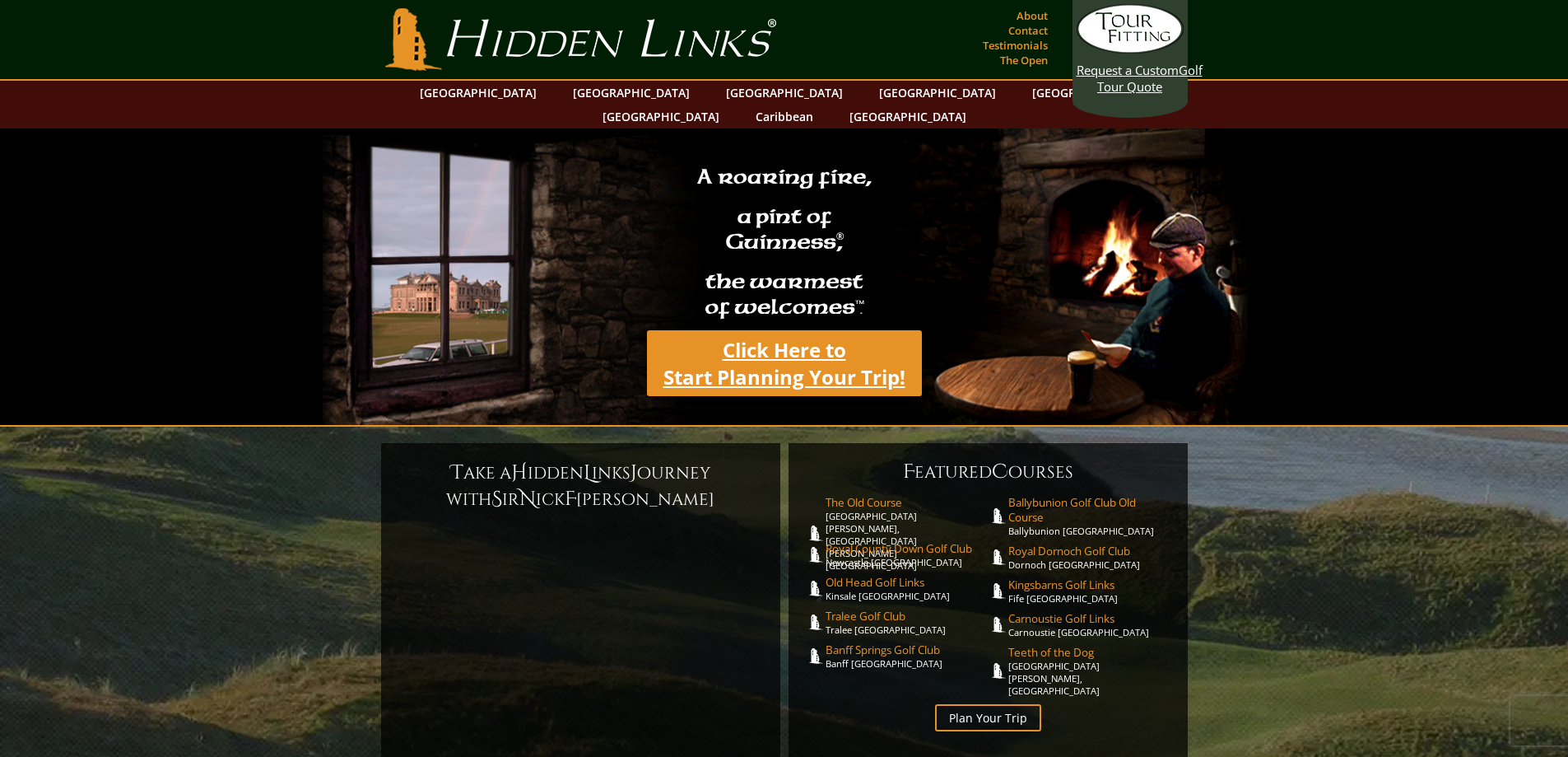
click at [775, 344] on link "Click Here to Start Planning Your Trip!" at bounding box center [785, 363] width 275 height 66
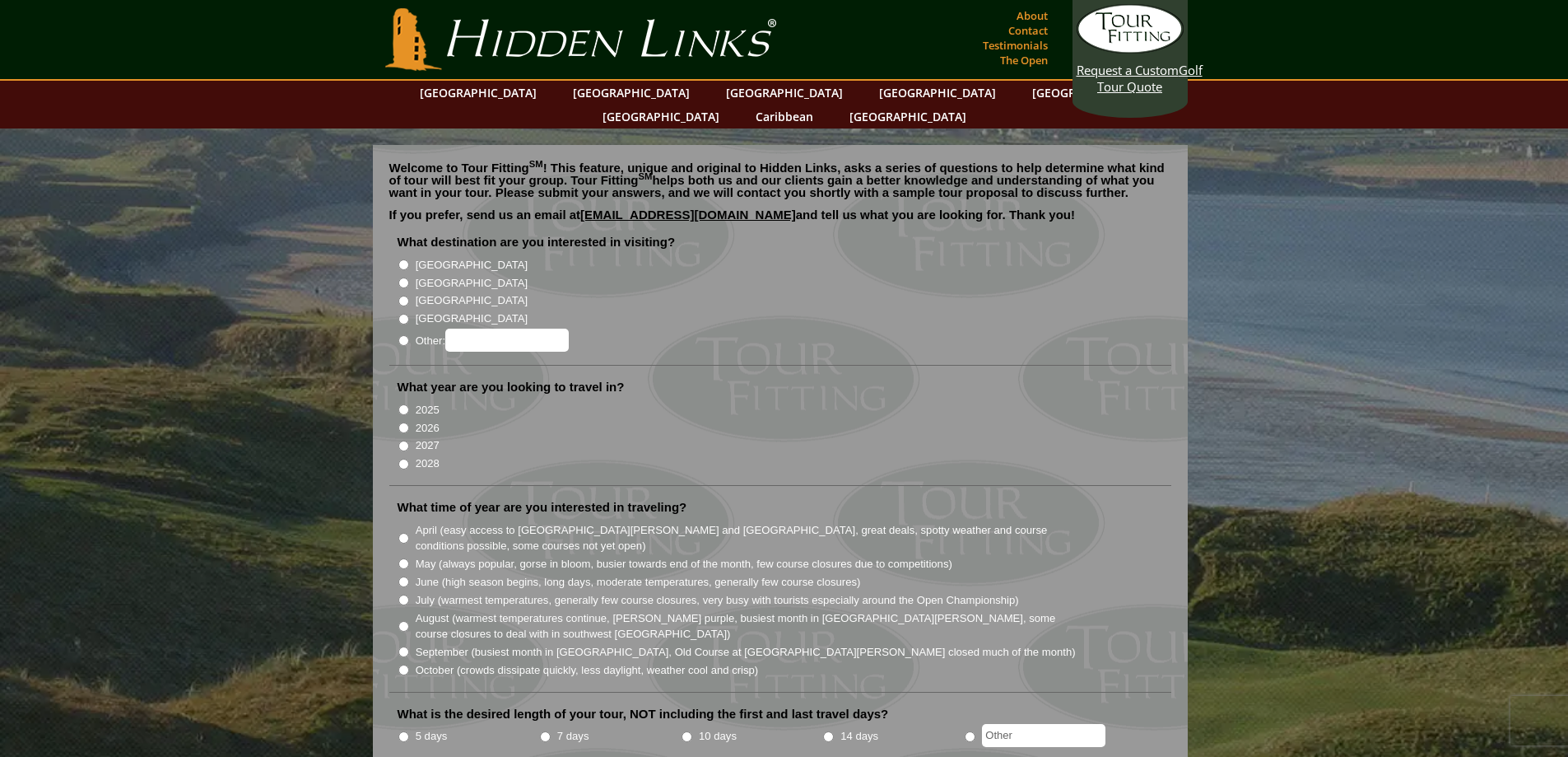
click at [428, 275] on label "[GEOGRAPHIC_DATA]" at bounding box center [471, 284] width 112 height 16
click at [409, 277] on input "[GEOGRAPHIC_DATA]" at bounding box center [404, 283] width 11 height 11
radio input "true"
click at [411, 436] on li "2027" at bounding box center [787, 445] width 779 height 18
click at [398, 441] on input "2027" at bounding box center [404, 446] width 11 height 11
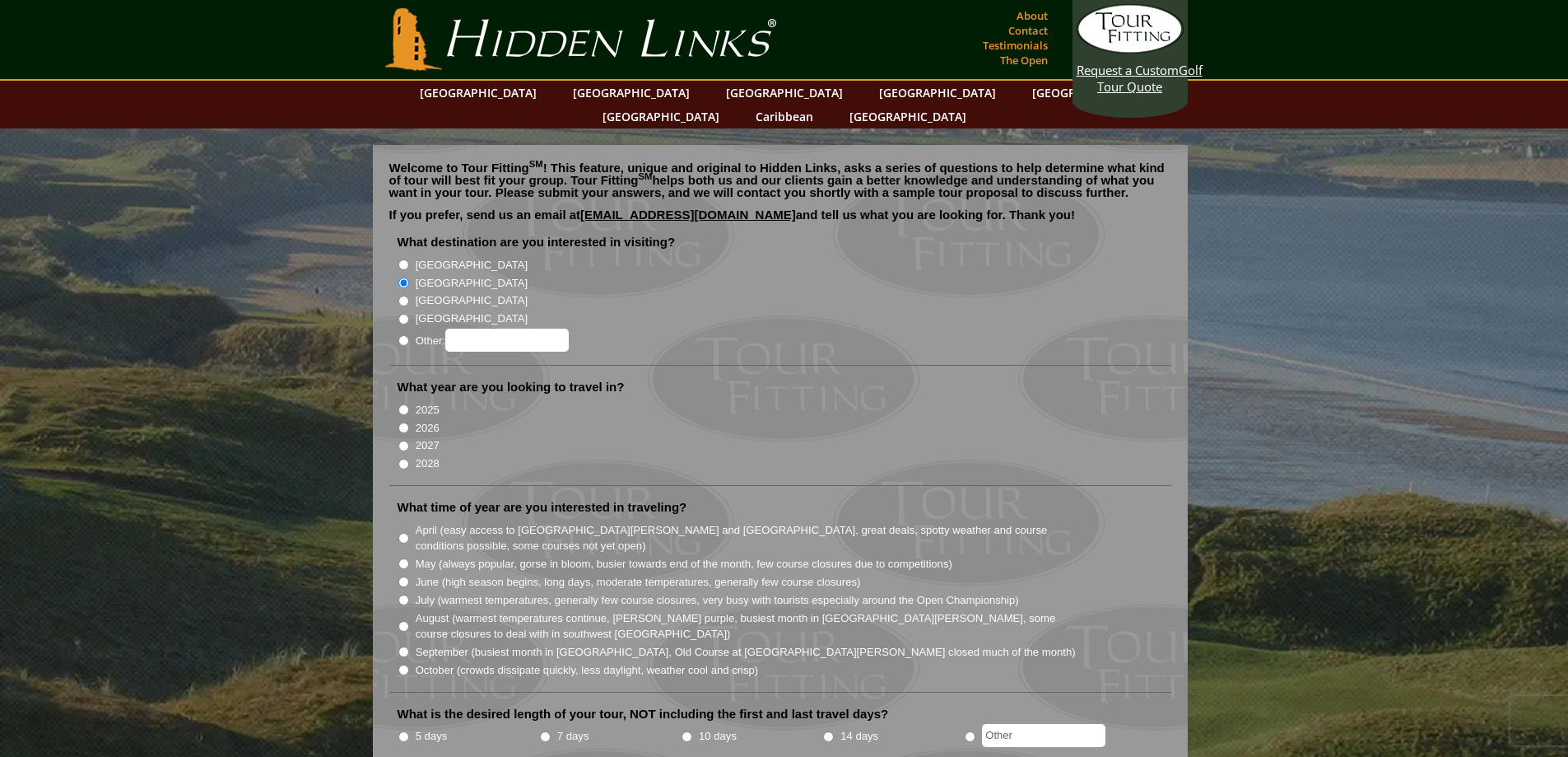
radio input "true"
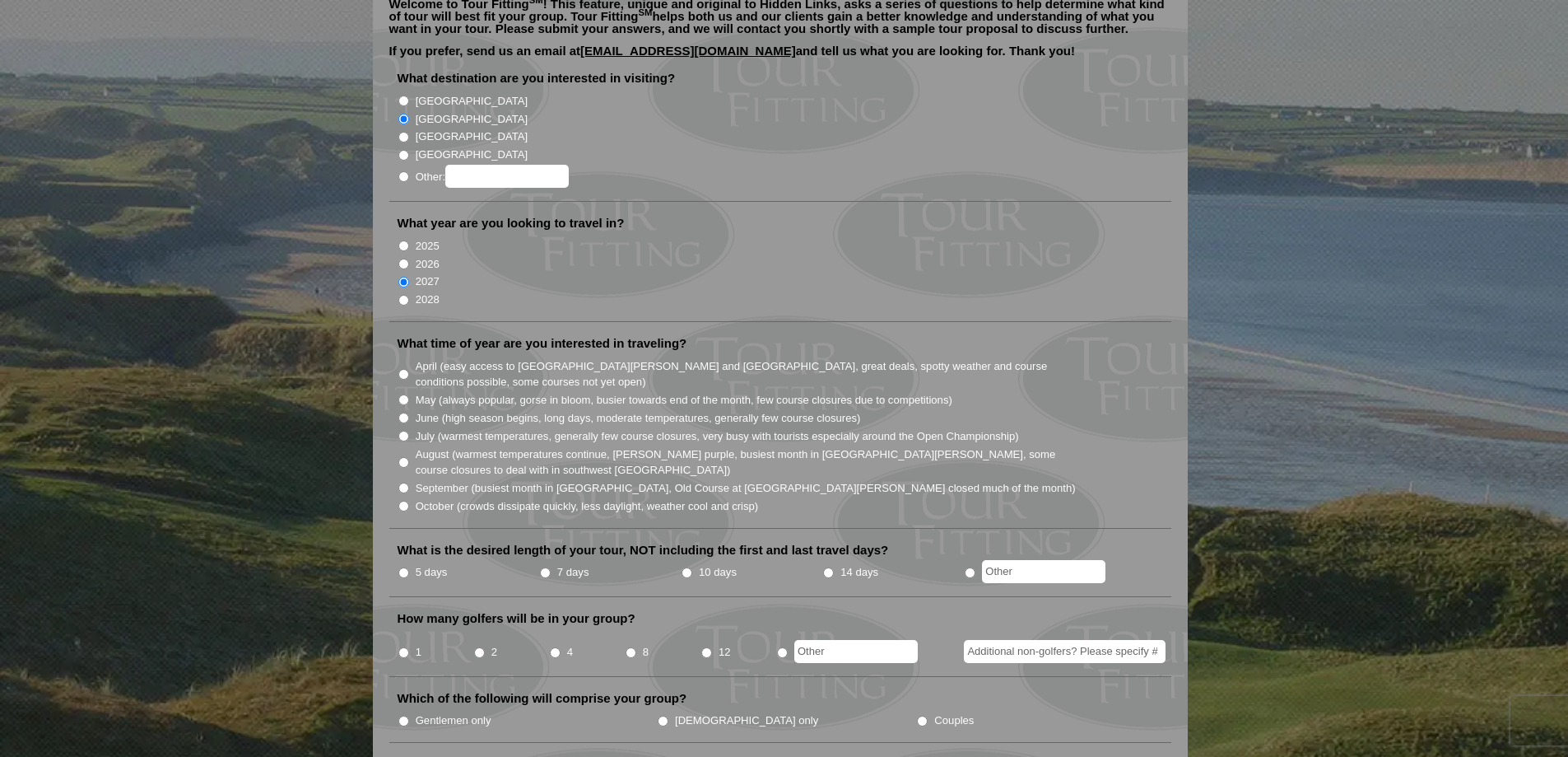
scroll to position [165, 0]
click at [404, 430] on input "July (warmest temperatures, generally few course closures, very busy with touri…" at bounding box center [404, 435] width 11 height 11
radio input "true"
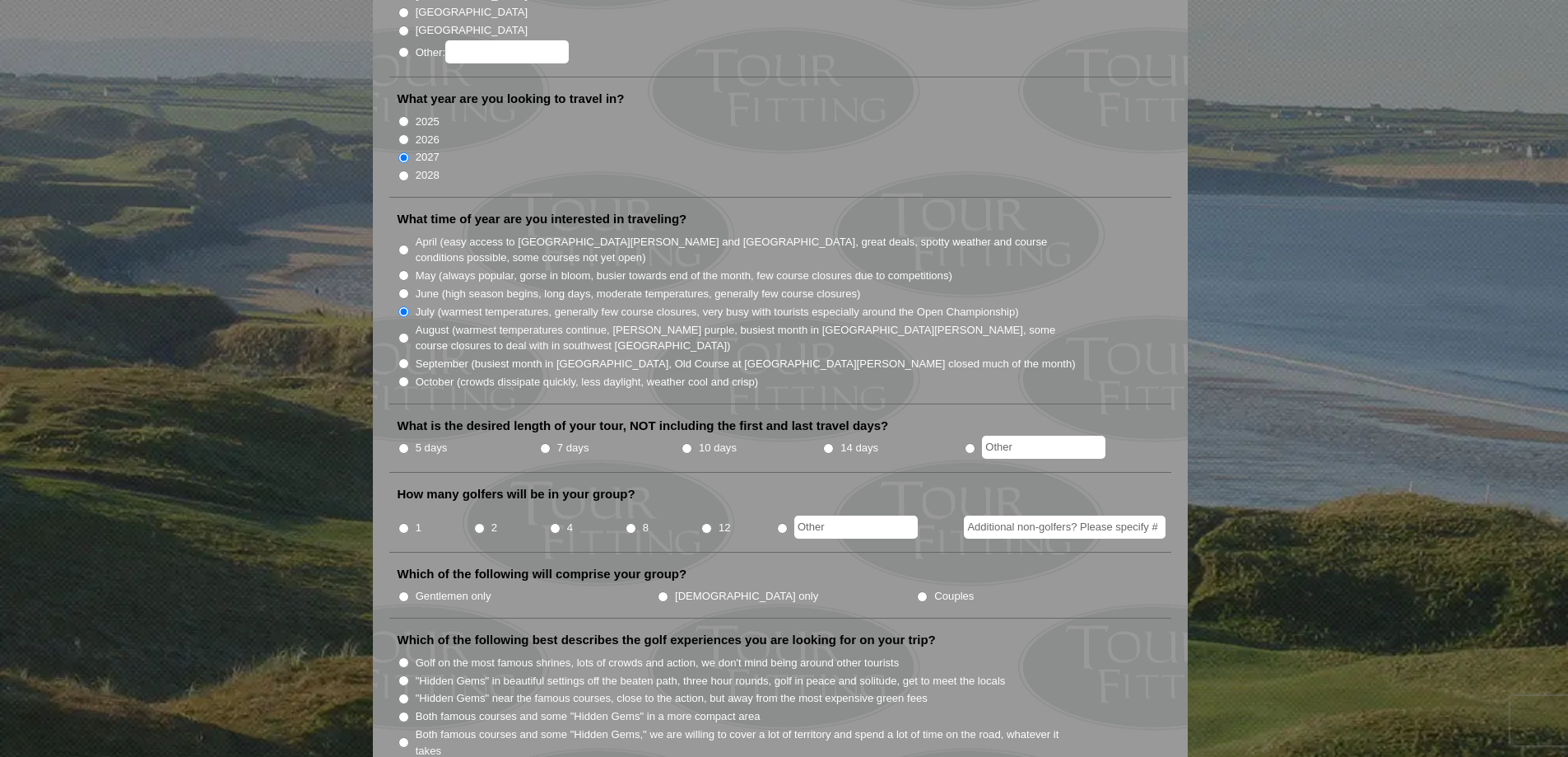
scroll to position [329, 0]
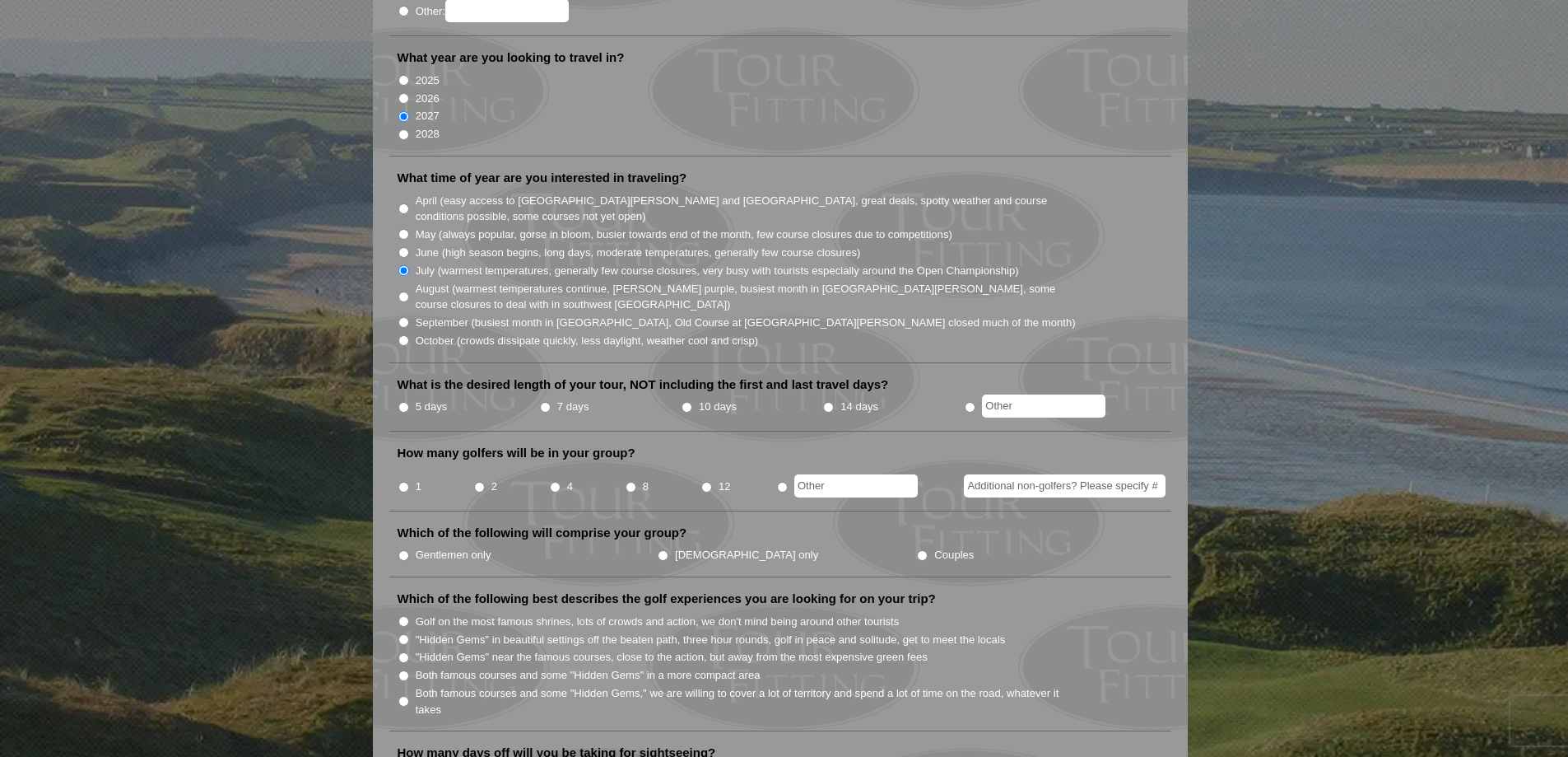
click at [542, 402] on input "7 days" at bounding box center [545, 408] width 11 height 11
radio input "true"
click at [635, 482] on input "8" at bounding box center [631, 487] width 11 height 11
radio input "true"
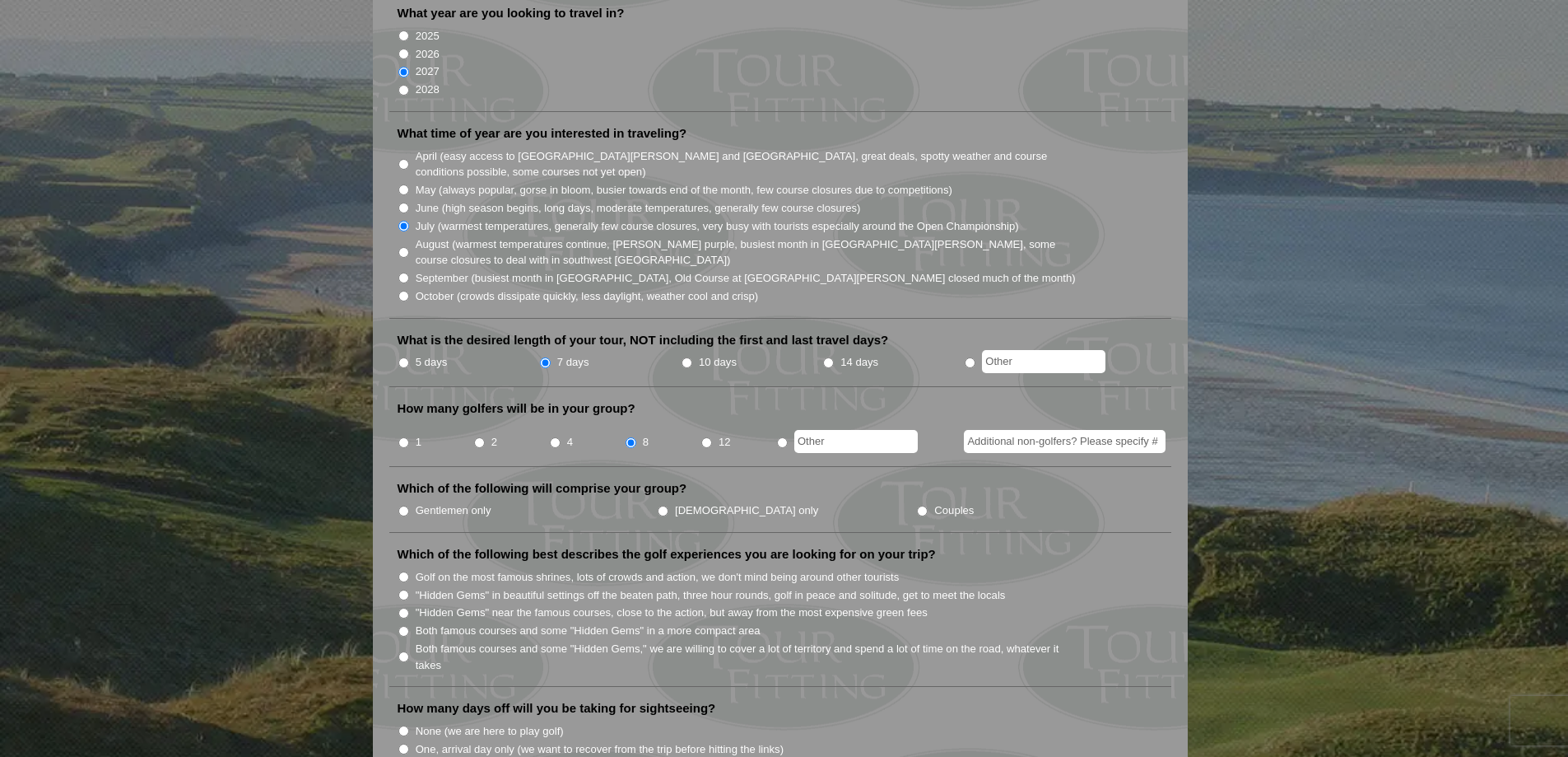
scroll to position [411, 0]
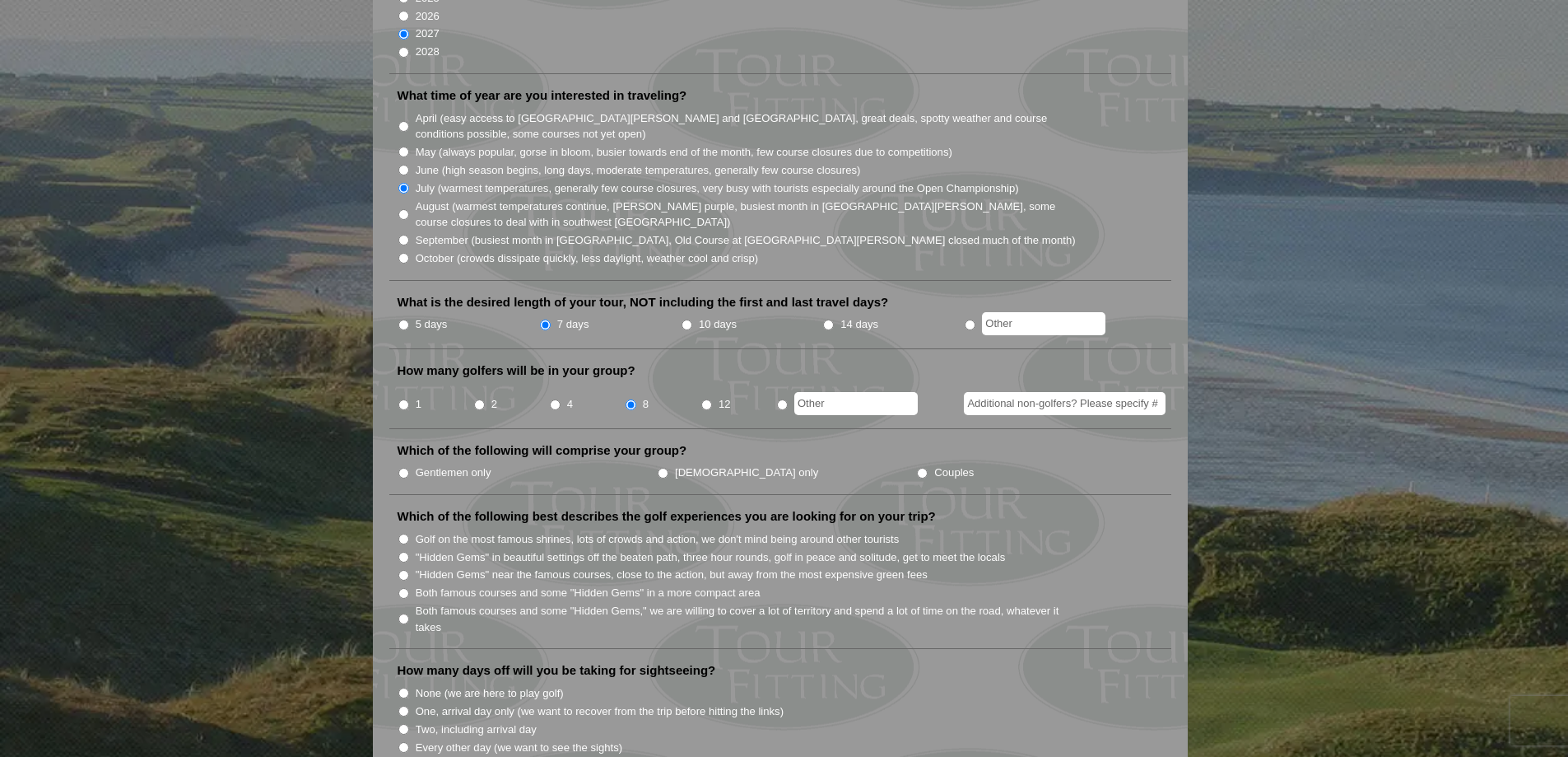
click at [407, 468] on input "Gentlemen only" at bounding box center [404, 473] width 11 height 11
radio input "true"
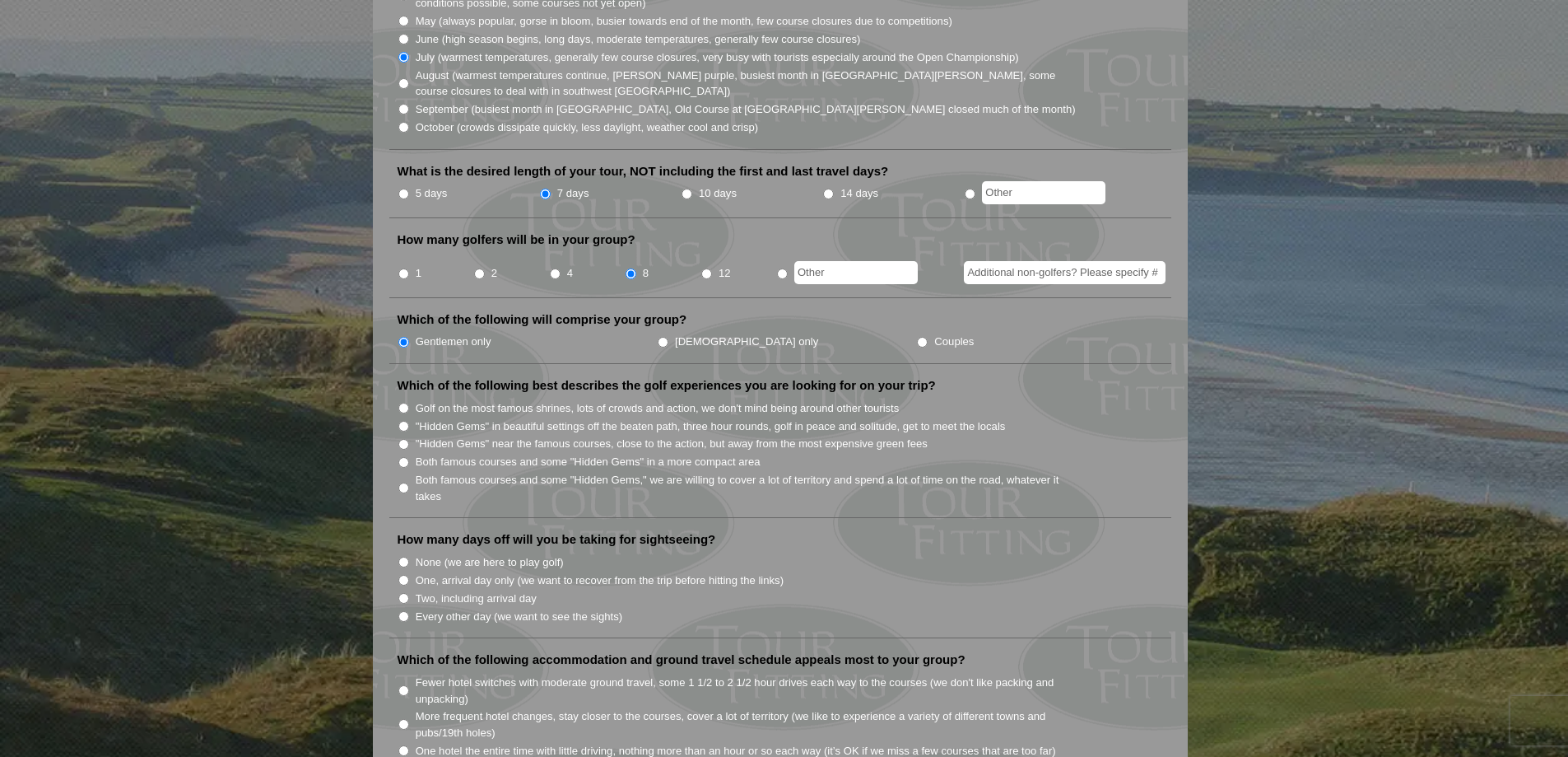
scroll to position [576, 0]
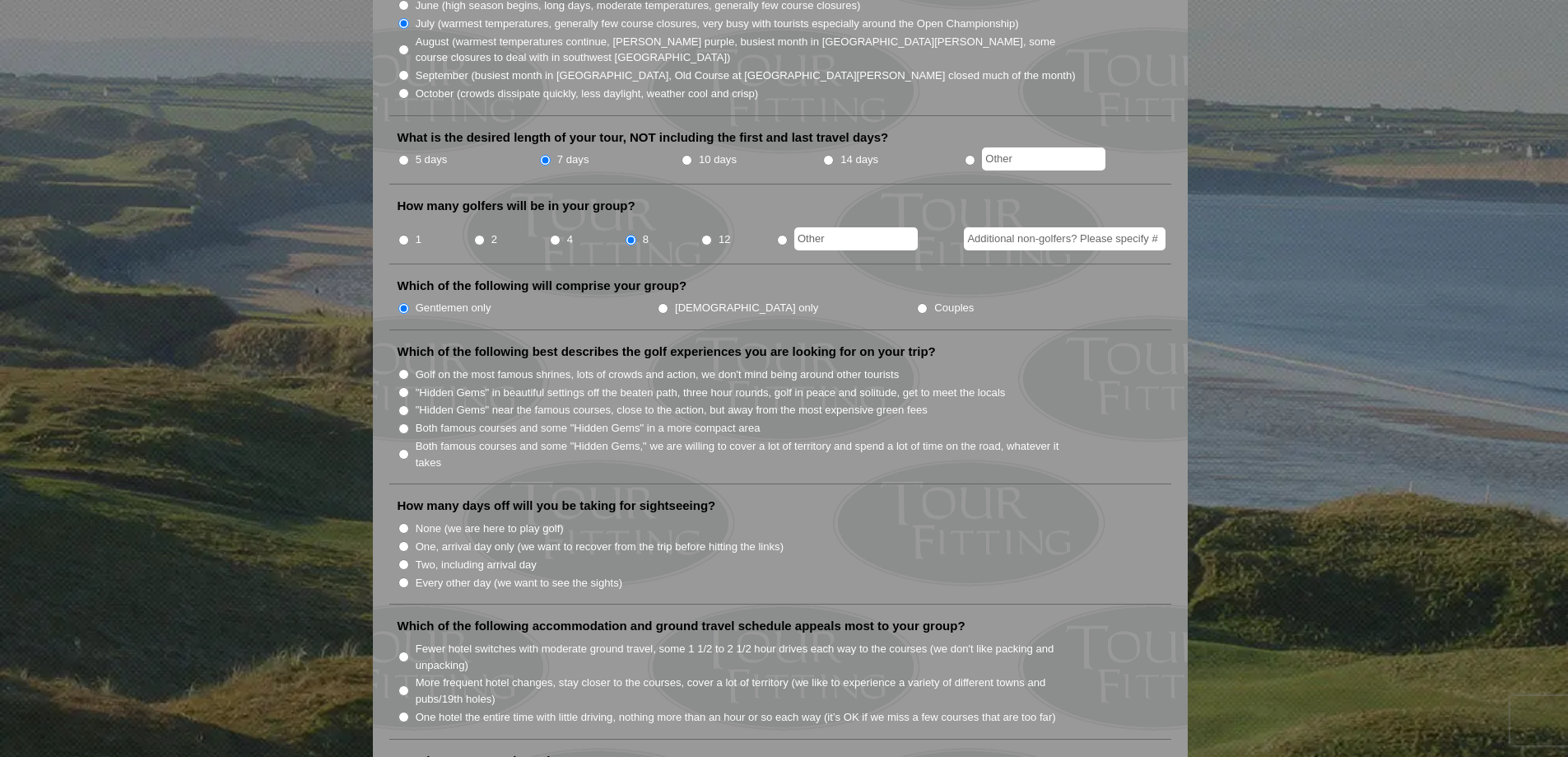
click at [403, 423] on input "Both famous courses and some "Hidden Gems" in a more compact area" at bounding box center [404, 429] width 11 height 11
radio input "true"
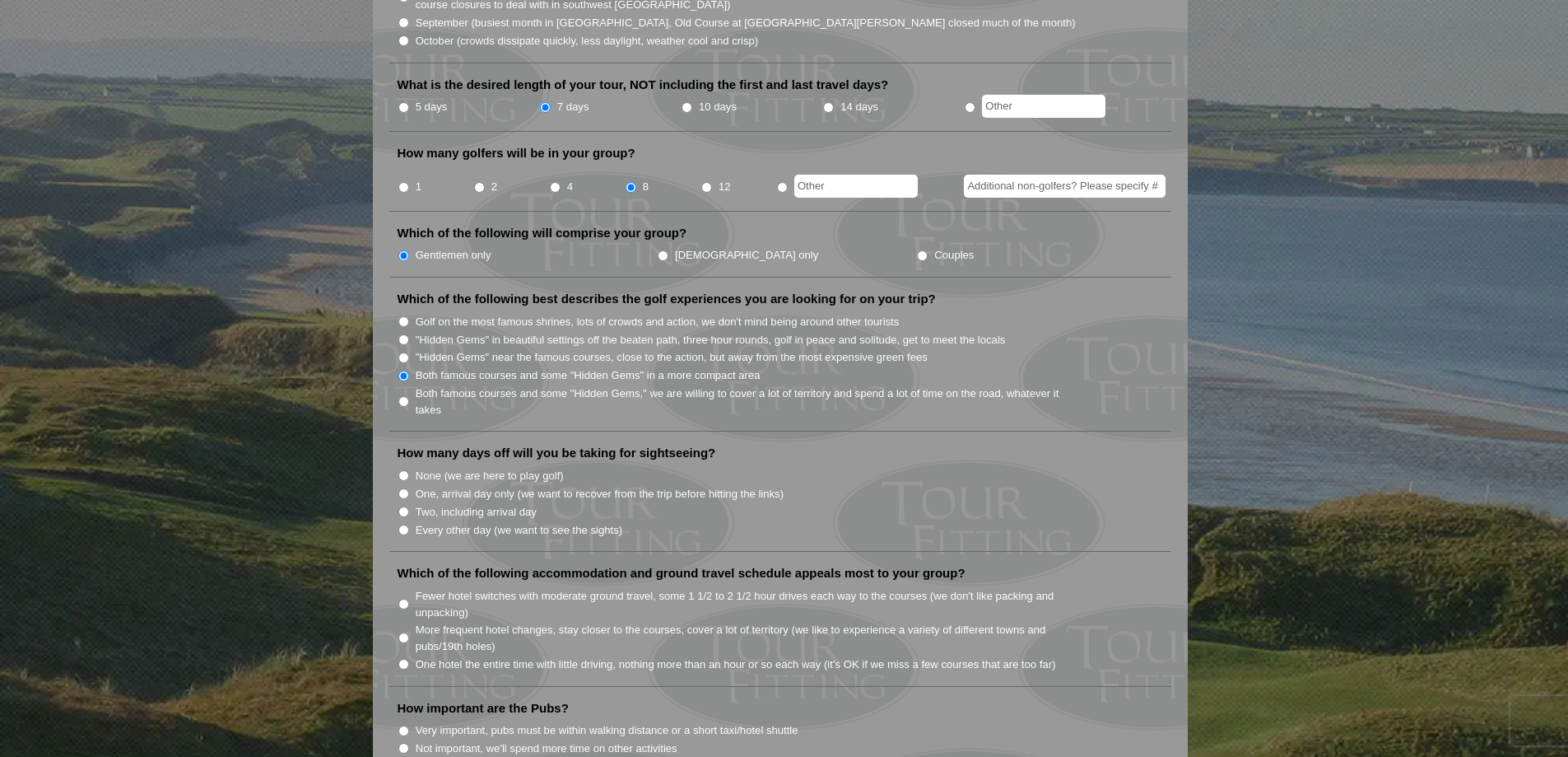
scroll to position [658, 0]
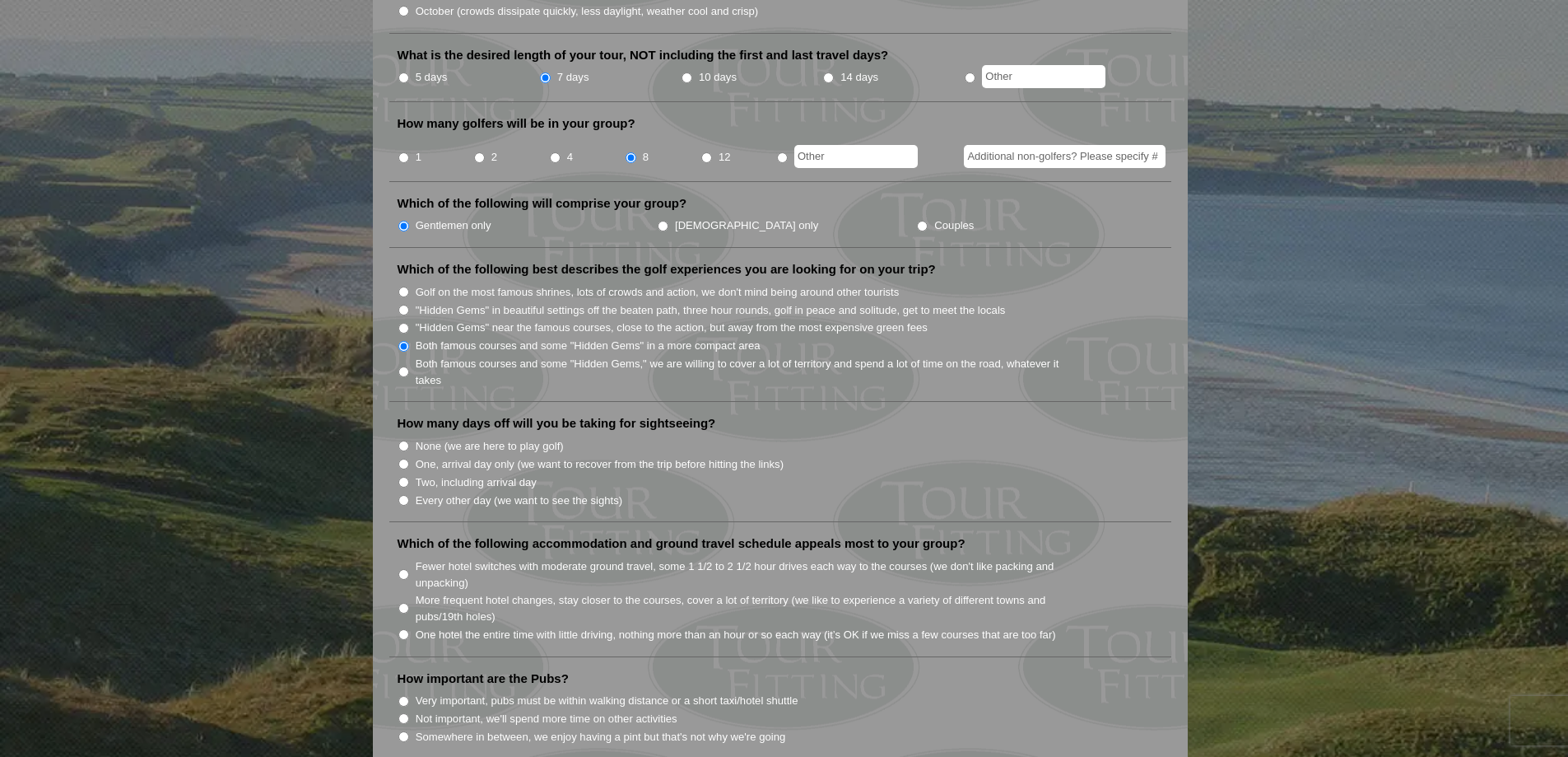
click at [403, 477] on input "Two, including arrival day" at bounding box center [404, 482] width 11 height 11
radio input "true"
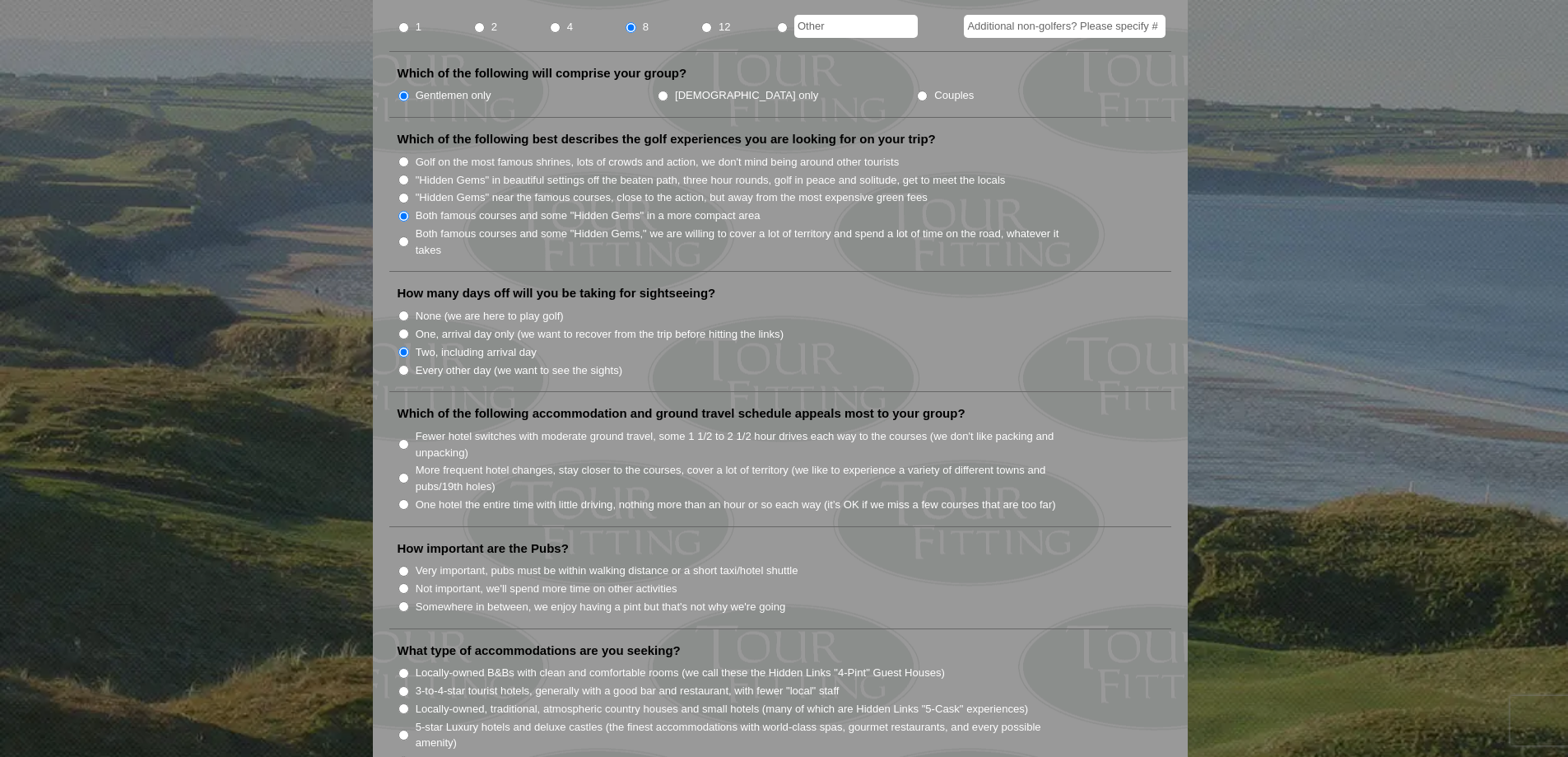
scroll to position [824, 0]
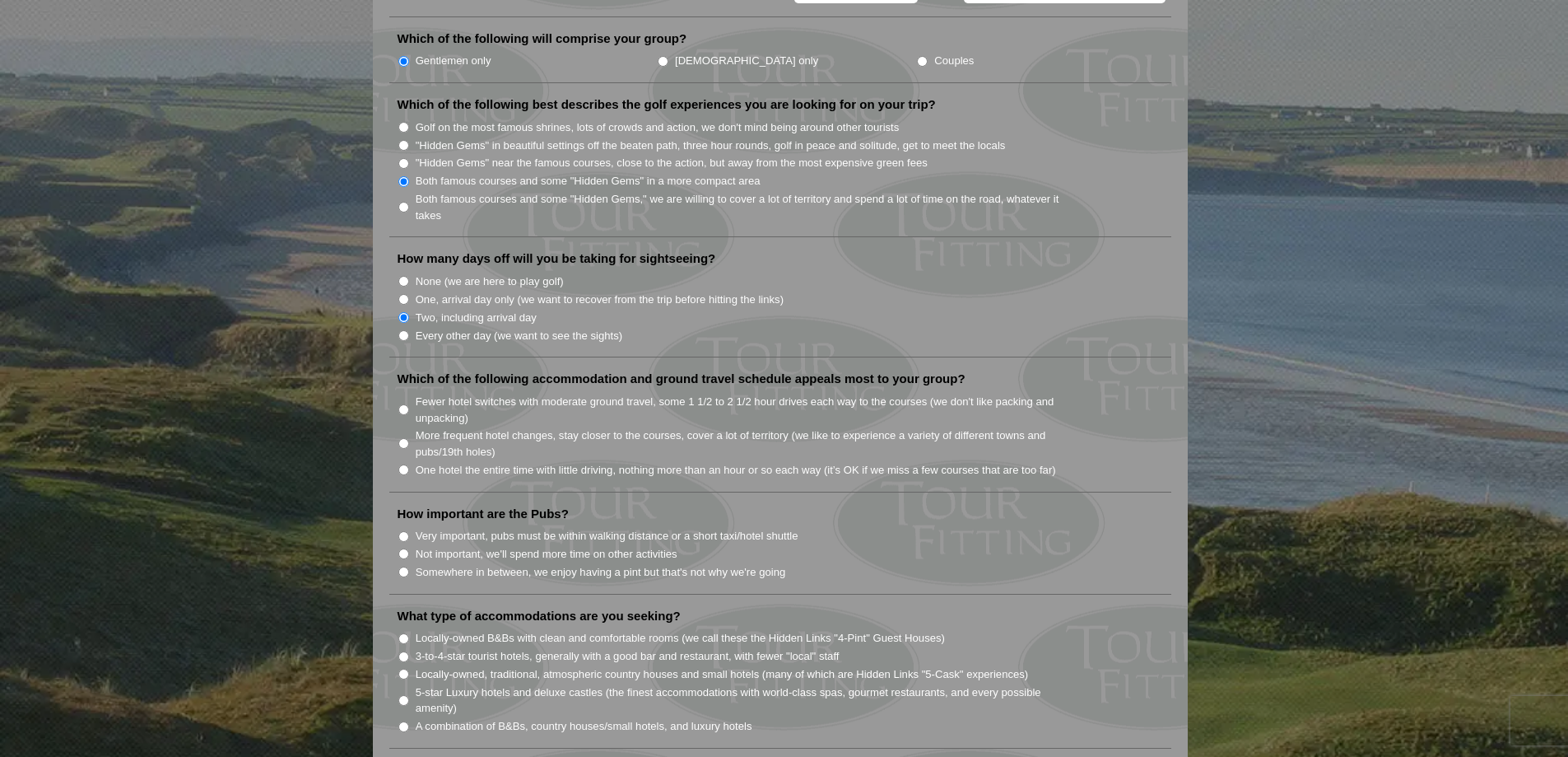
click at [402, 404] on input "Fewer hotel switches with moderate ground travel, some 1 1/2 to 2 1/2 hour driv…" at bounding box center [404, 410] width 11 height 11
radio input "true"
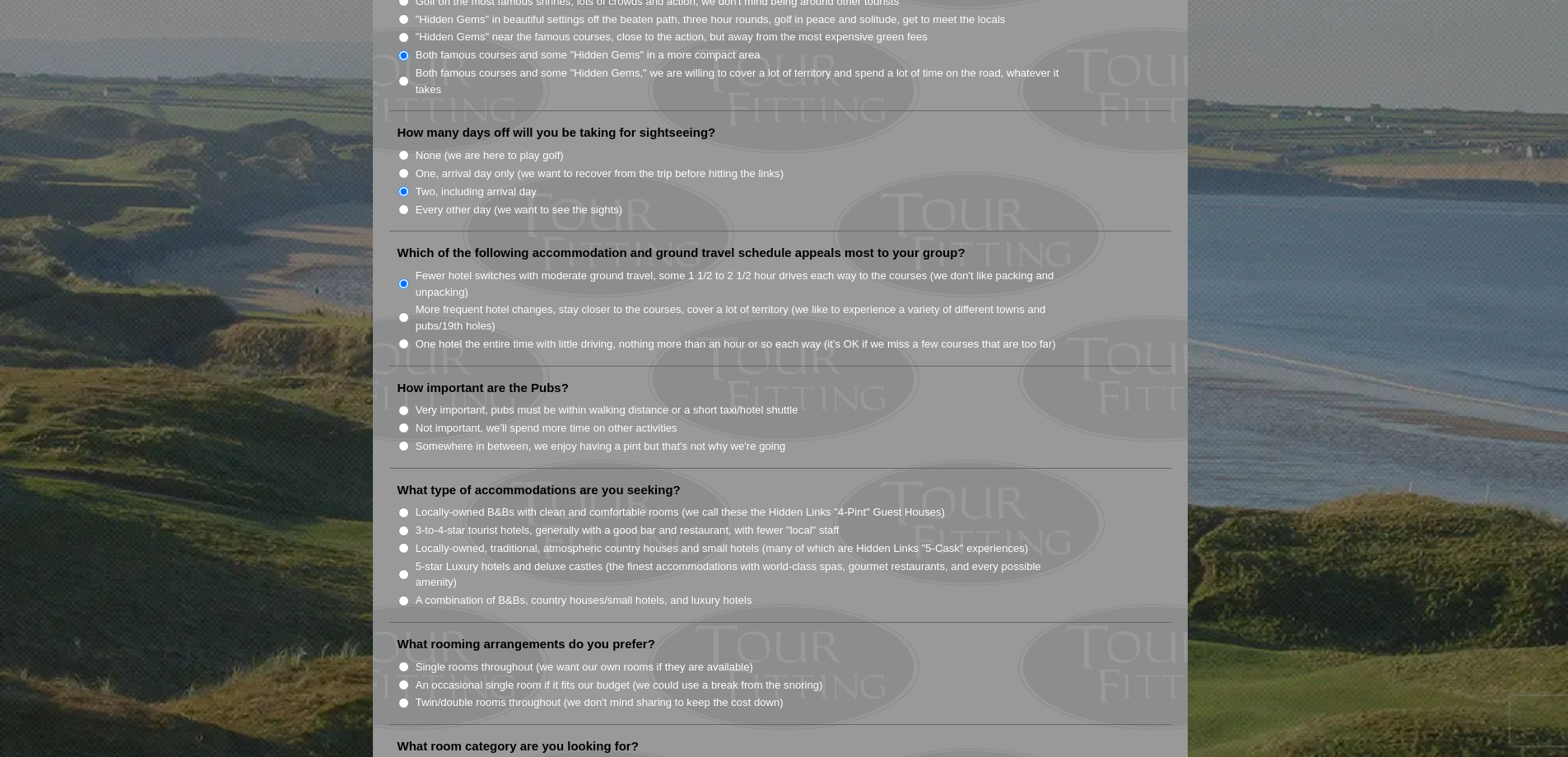
scroll to position [988, 0]
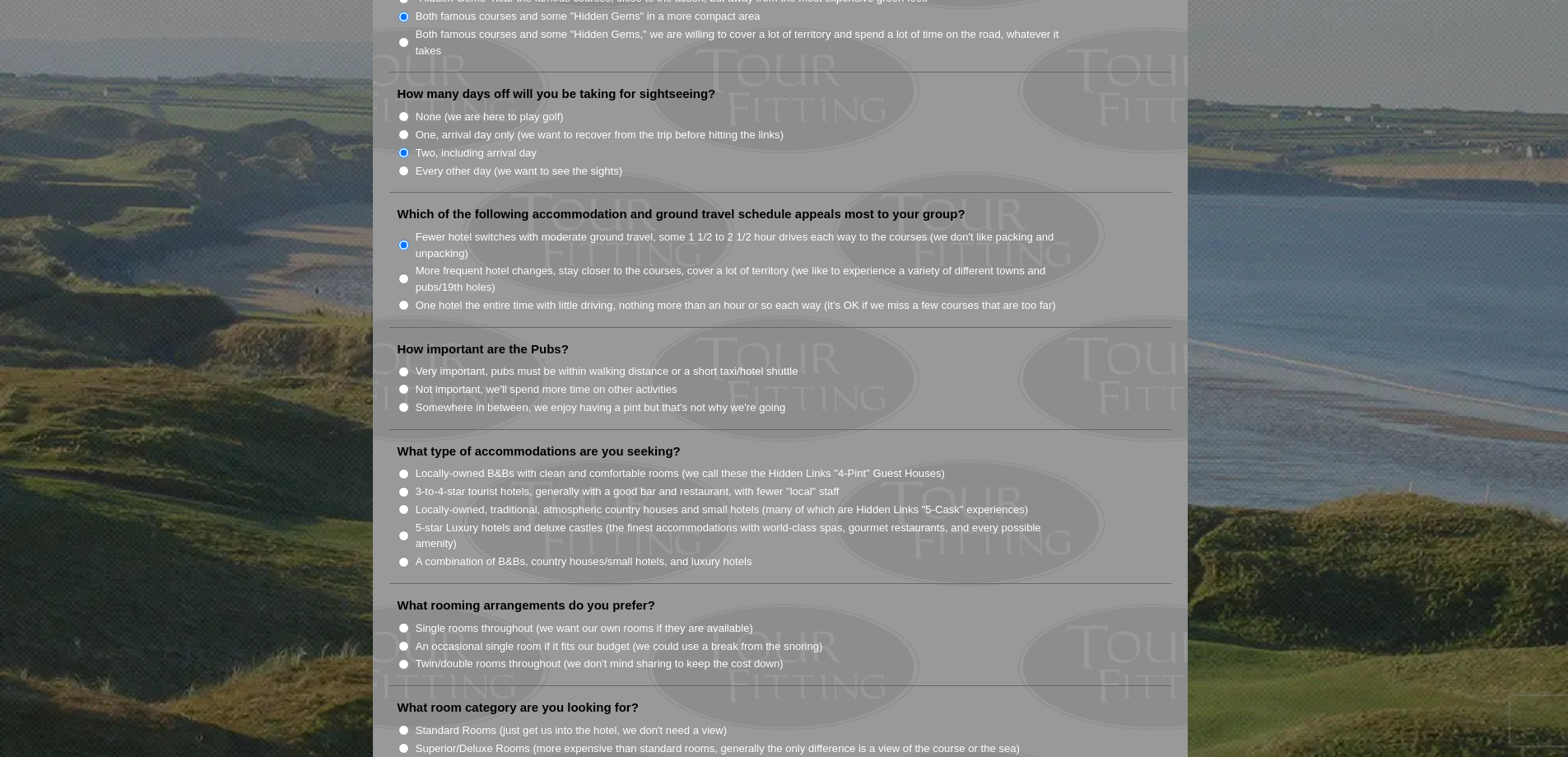
click at [404, 402] on input "Somewhere in between, we enjoy having a pint but that's not why we're going" at bounding box center [404, 408] width 11 height 11
radio input "true"
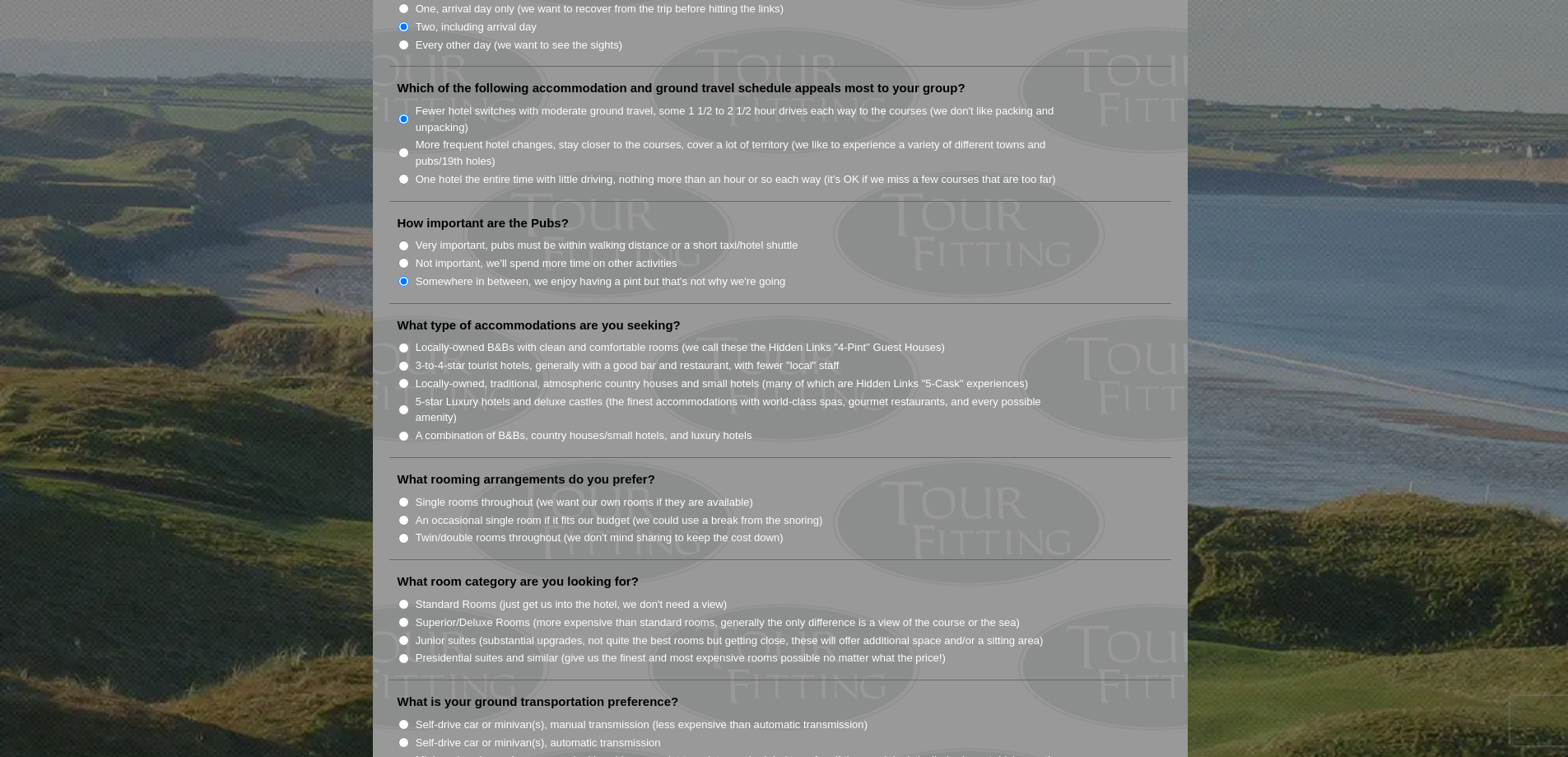
scroll to position [1153, 0]
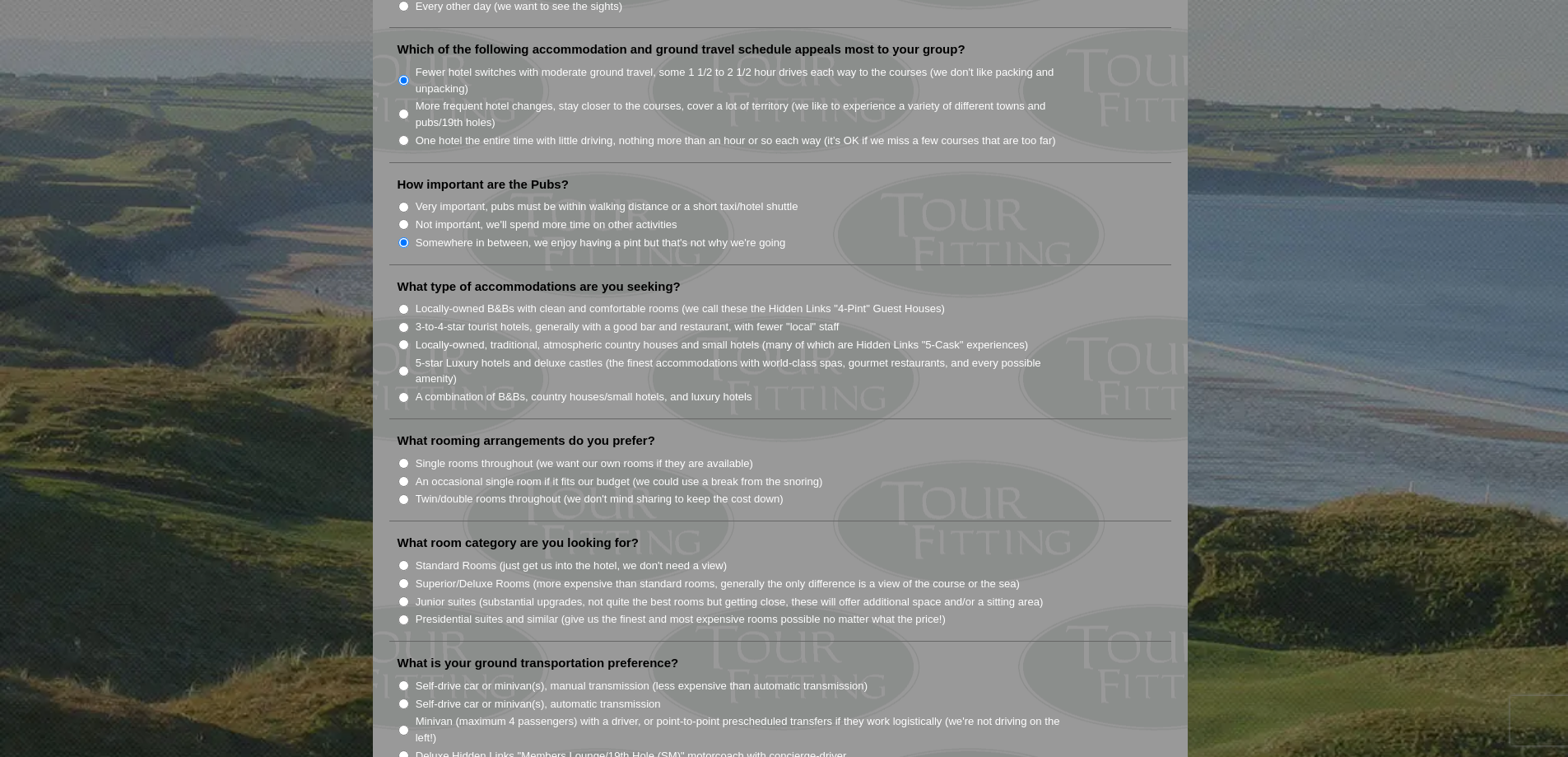
click at [403, 339] on input "Locally-owned, traditional, atmospheric country houses and small hotels (many o…" at bounding box center [404, 345] width 11 height 11
radio input "true"
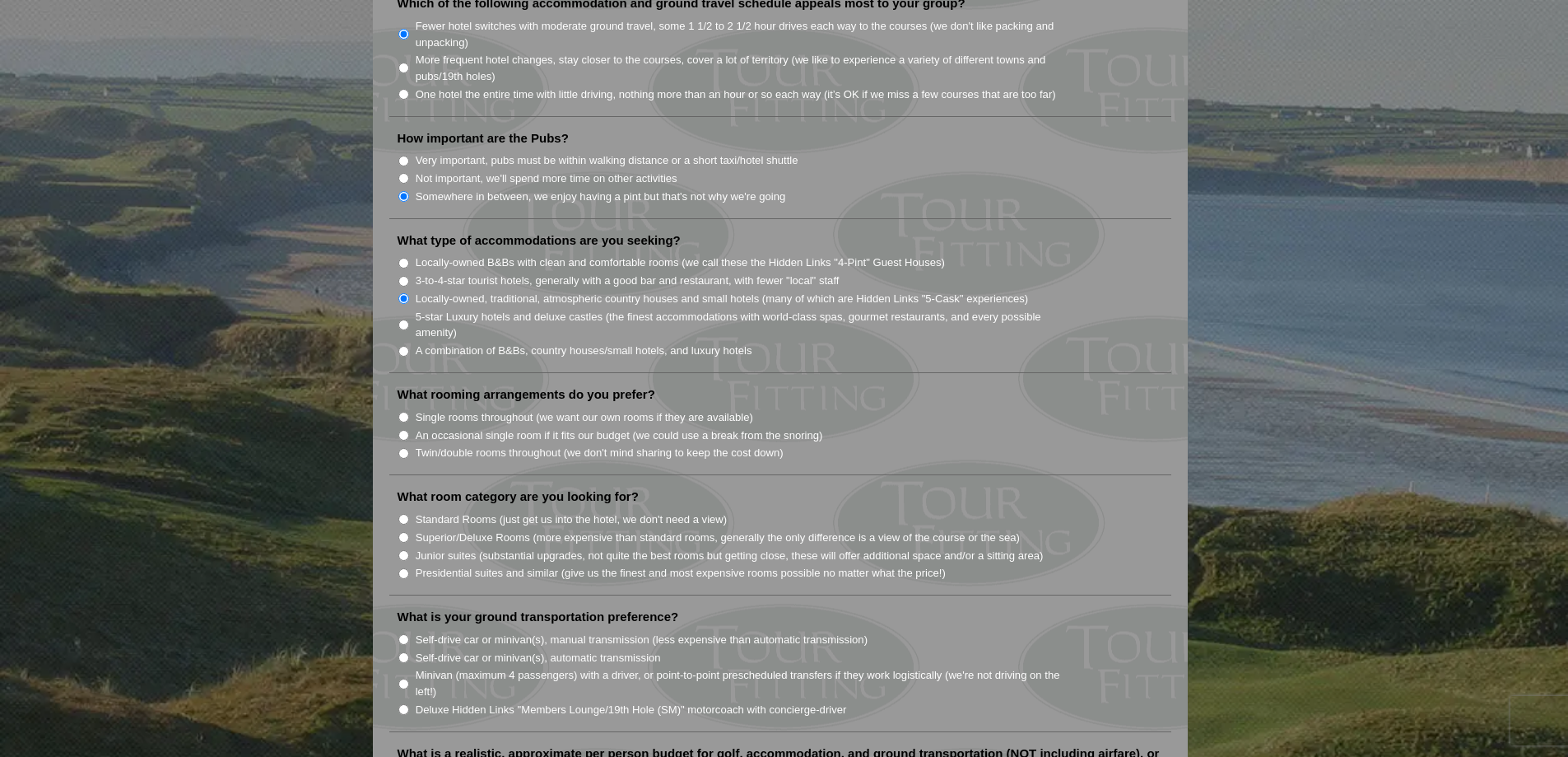
scroll to position [1317, 0]
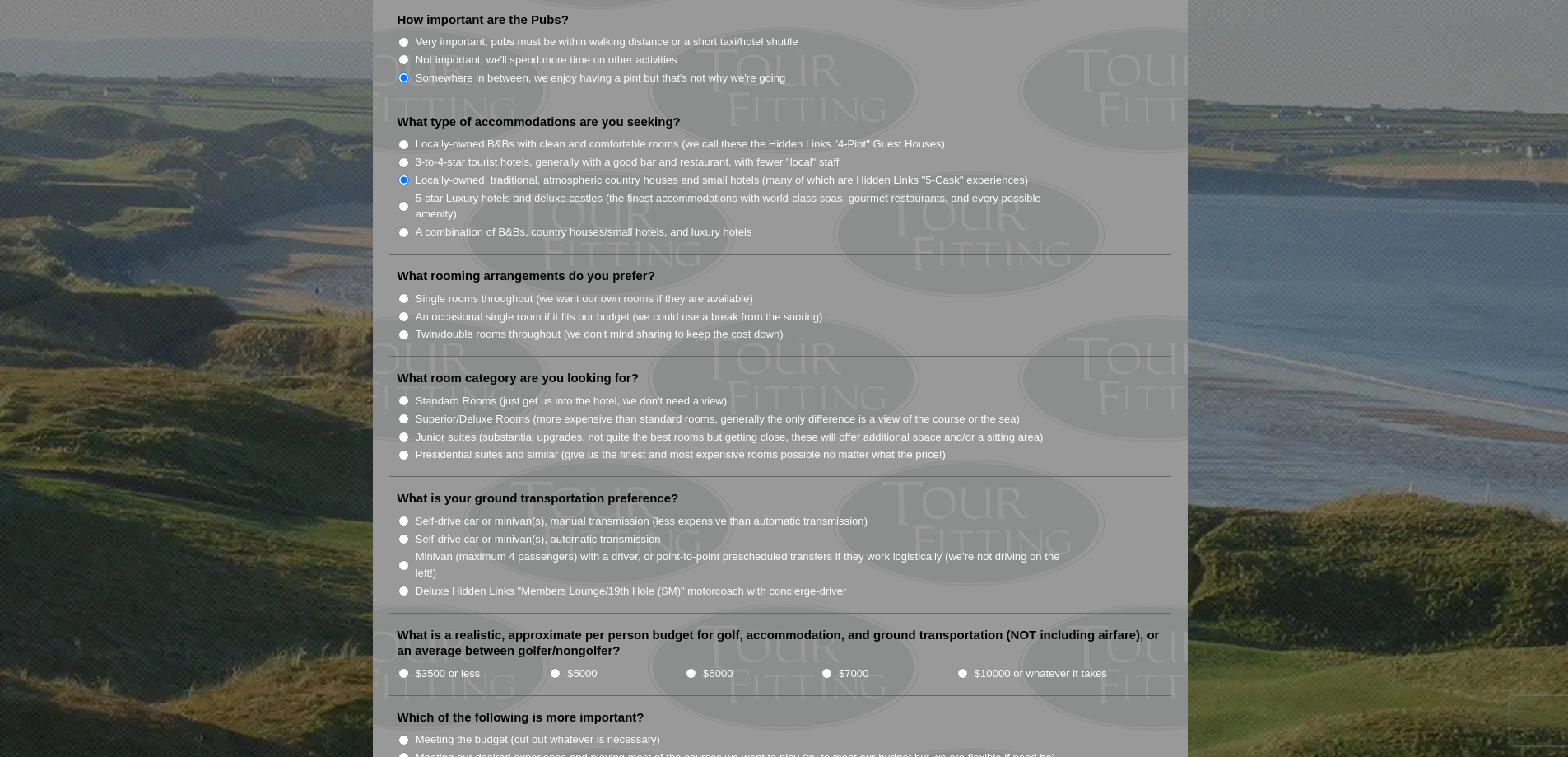
click at [407, 329] on input "Twin/double rooms throughout (we don't mind sharing to keep the cost down)" at bounding box center [404, 335] width 11 height 11
radio input "true"
click at [406, 395] on input "Standard Rooms (just get us into the hotel, we don't need a view)" at bounding box center [404, 400] width 11 height 11
radio input "true"
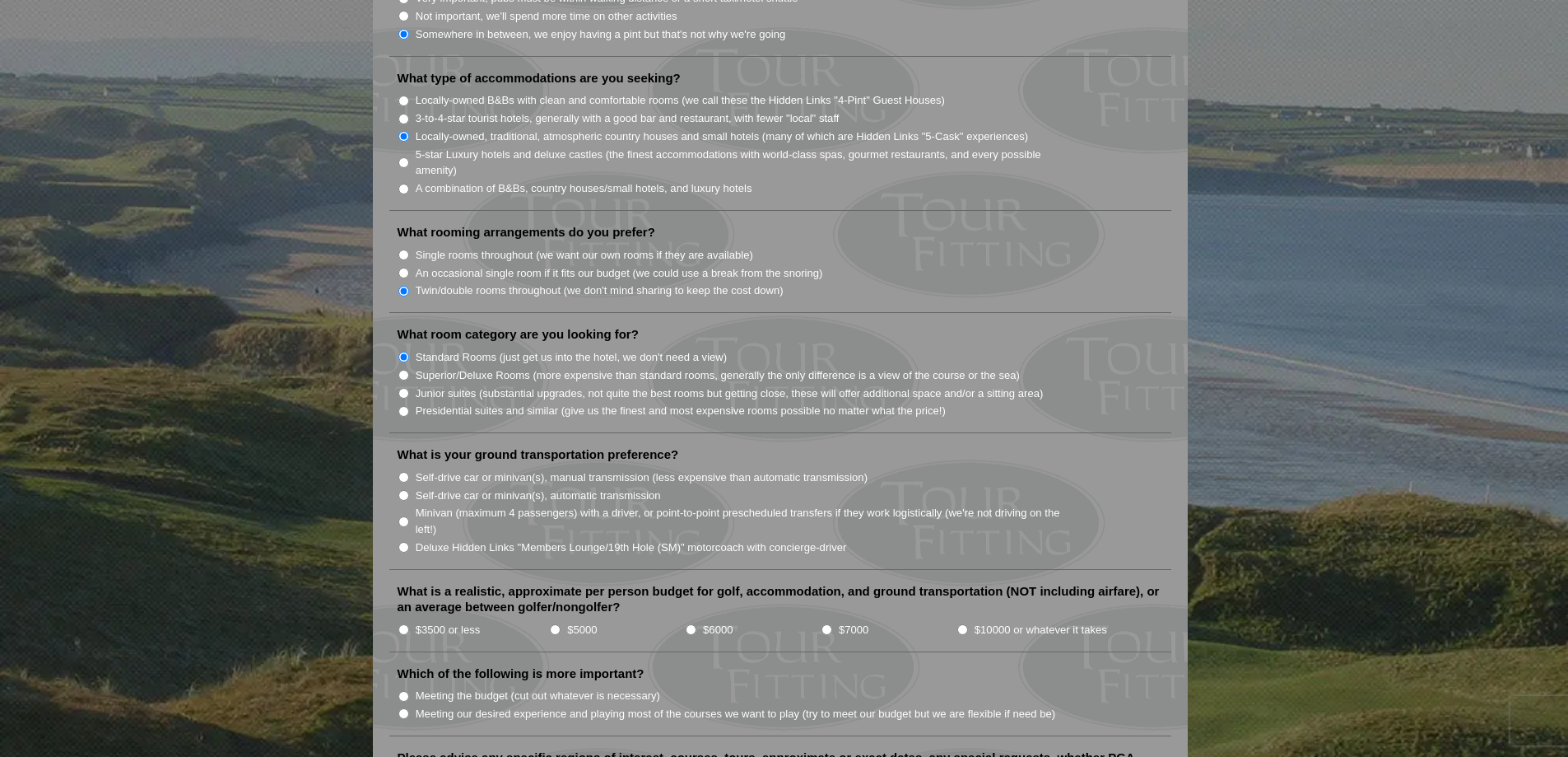
scroll to position [1400, 0]
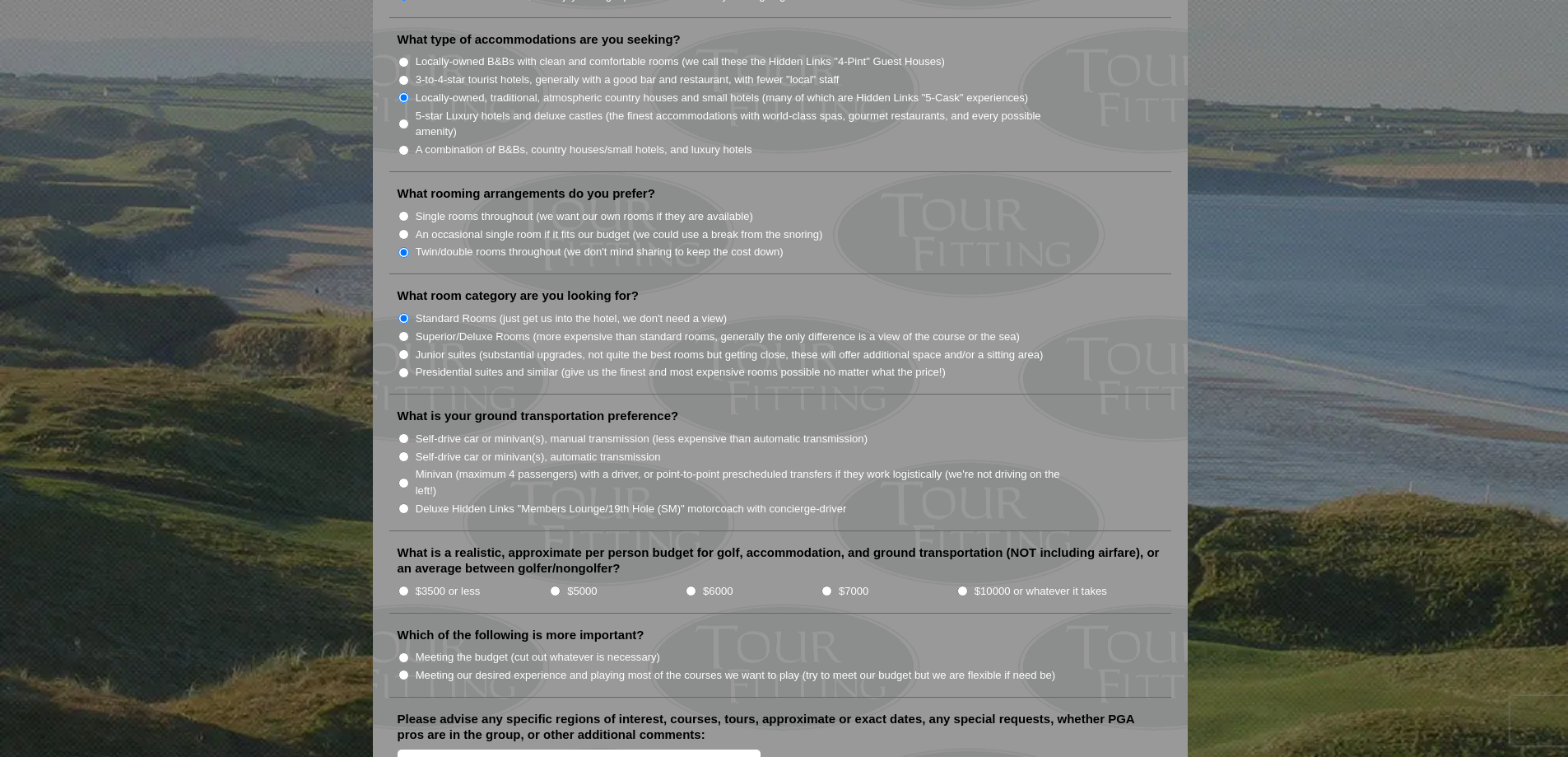
click at [402, 478] on input "Minivan (maximum 4 passengers) with a driver, or point-to-point prescheduled tr…" at bounding box center [404, 483] width 11 height 11
radio input "true"
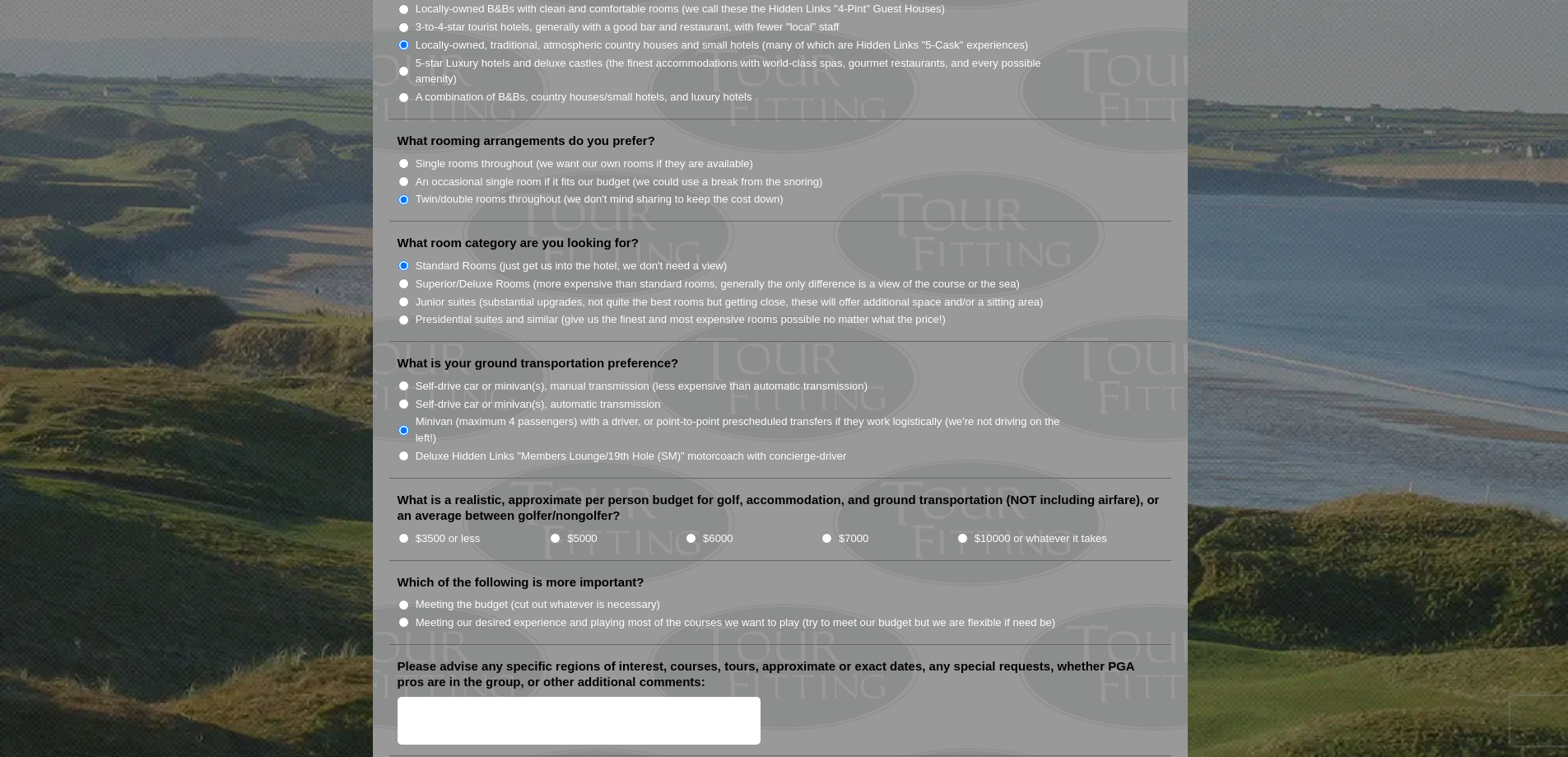
scroll to position [1482, 0]
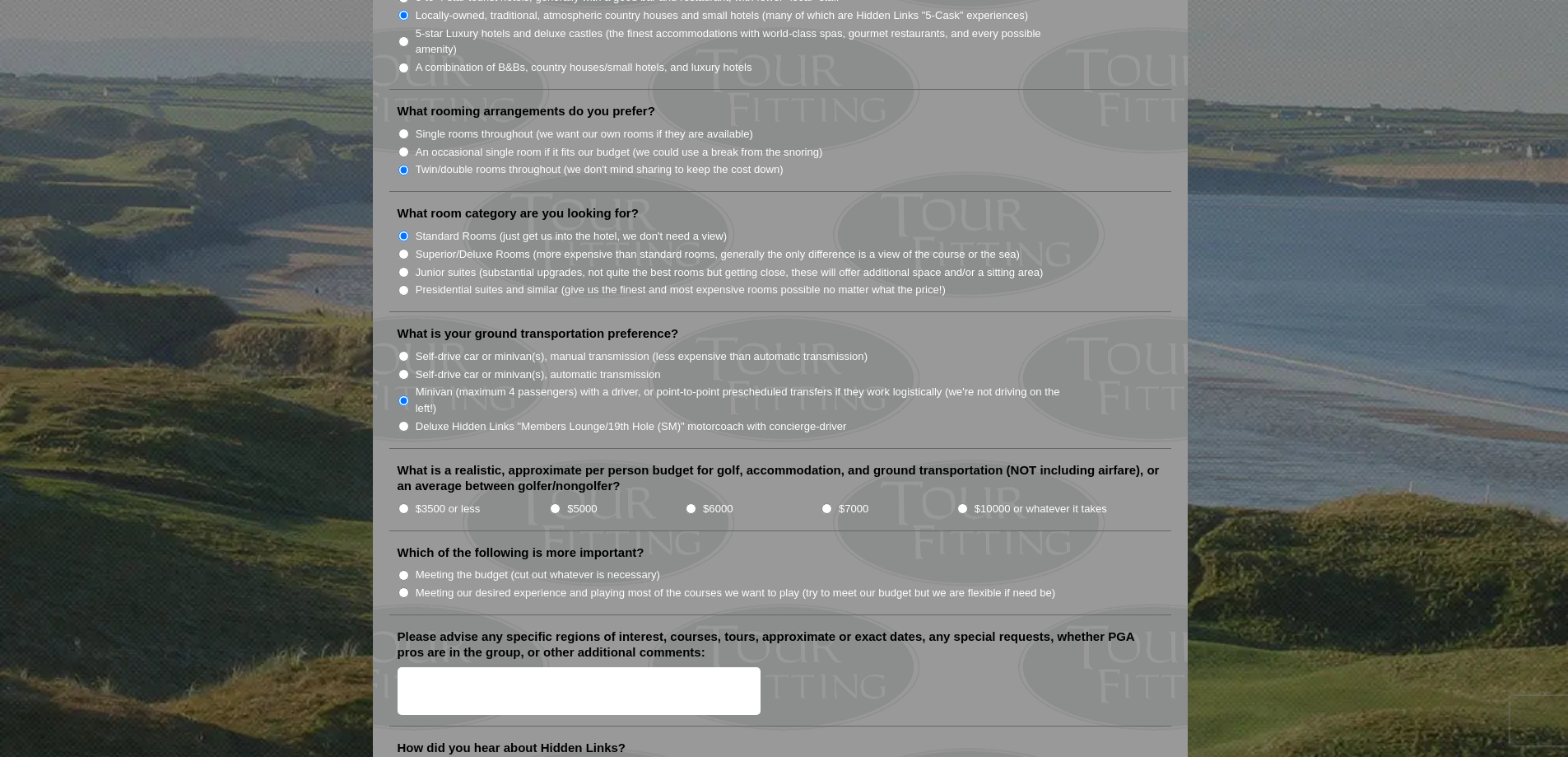
click at [696, 503] on input "$6000" at bounding box center [691, 509] width 11 height 11
radio input "true"
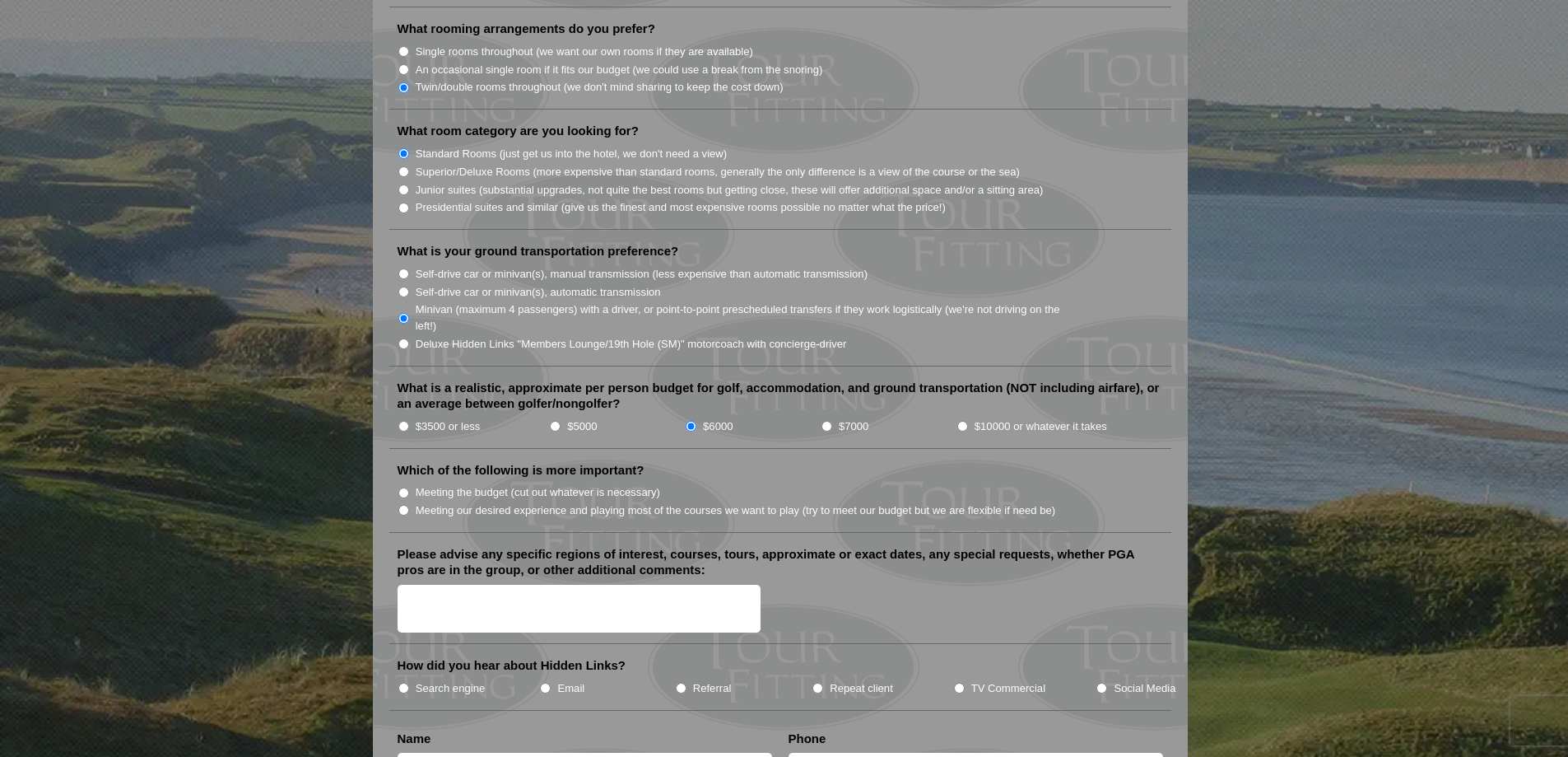
click at [404, 504] on input "Meeting our desired experience and playing most of the courses we want to play …" at bounding box center [404, 510] width 11 height 11
radio input "true"
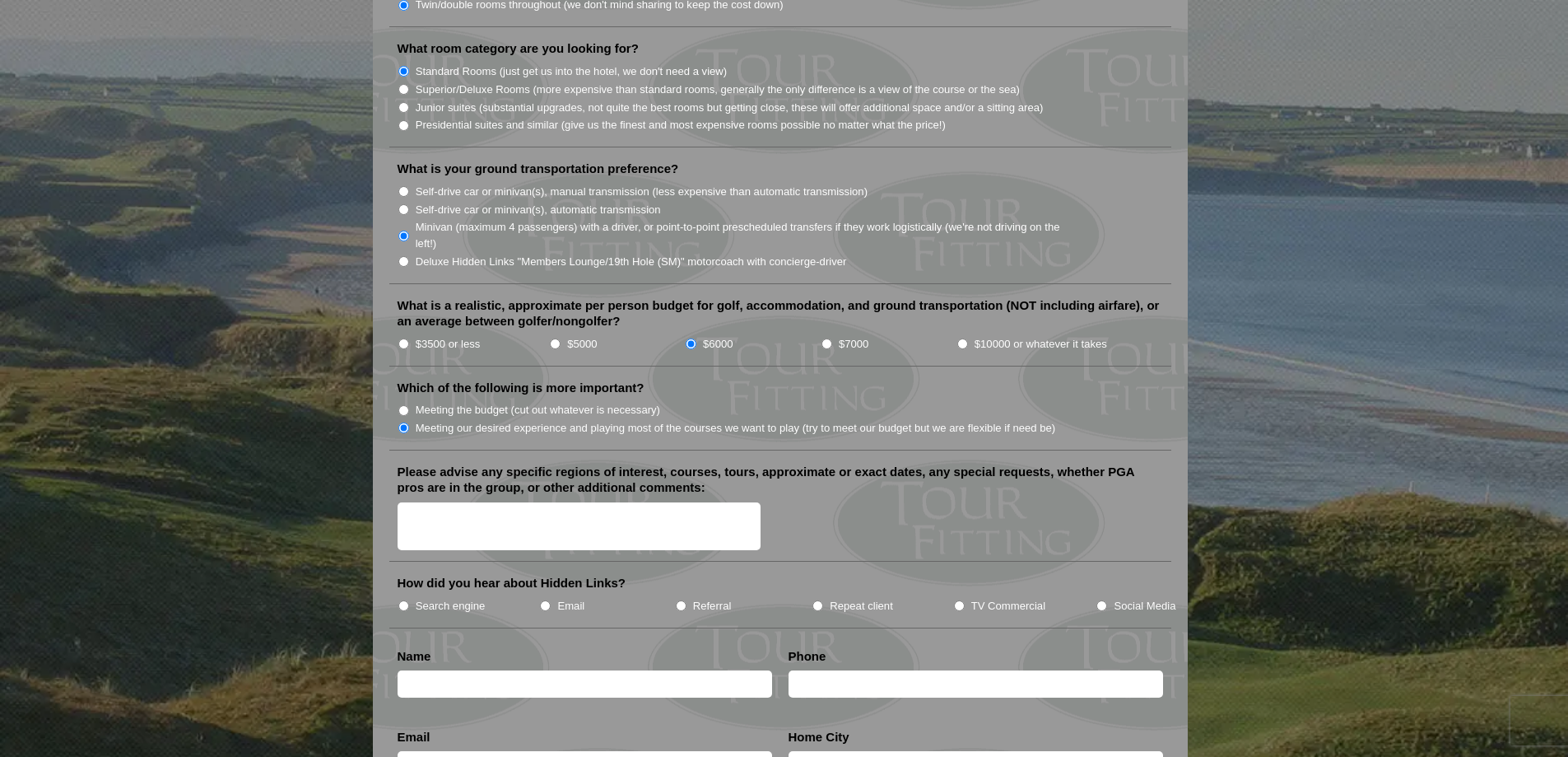
scroll to position [1729, 0]
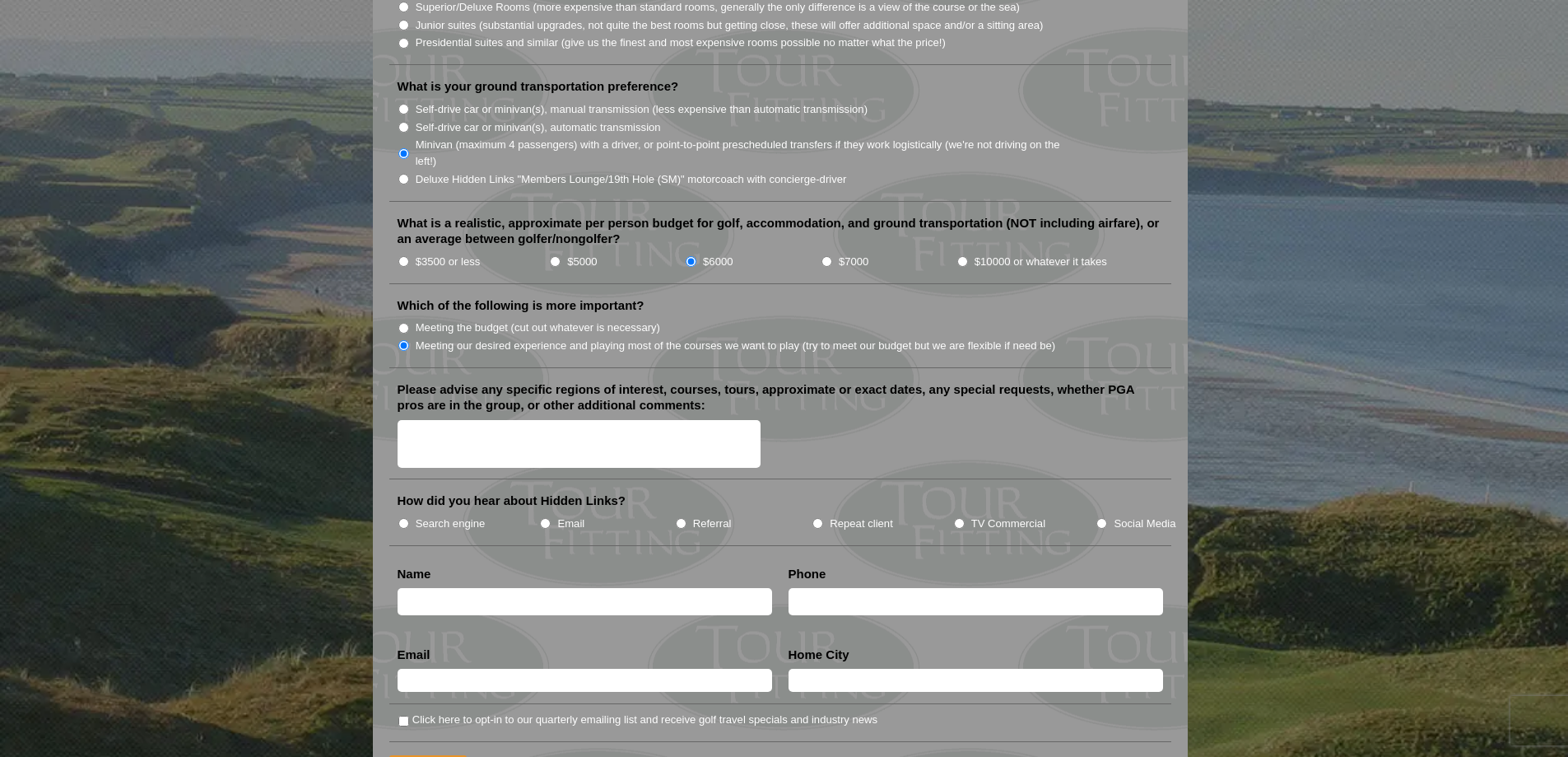
click at [534, 588] on input "text" at bounding box center [584, 602] width 375 height 27
click at [531, 588] on input "[PERSON_NAME]" at bounding box center [584, 602] width 375 height 27
type input "[PERSON_NAME]"
type input "[PHONE_NUMBER]"
type input "[PERSON_NAME][EMAIL_ADDRESS][PERSON_NAME][DOMAIN_NAME]"
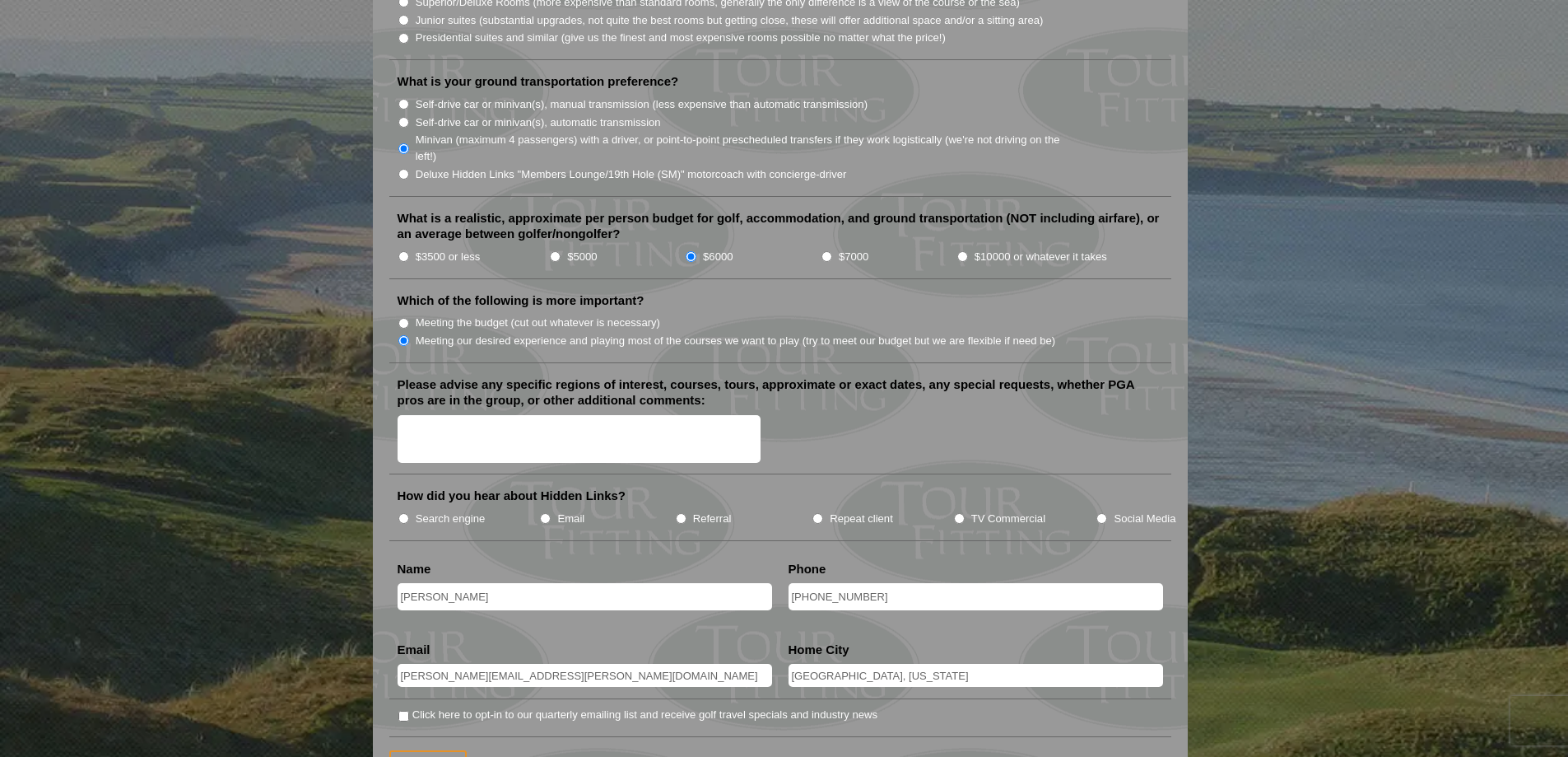
scroll to position [1811, 0]
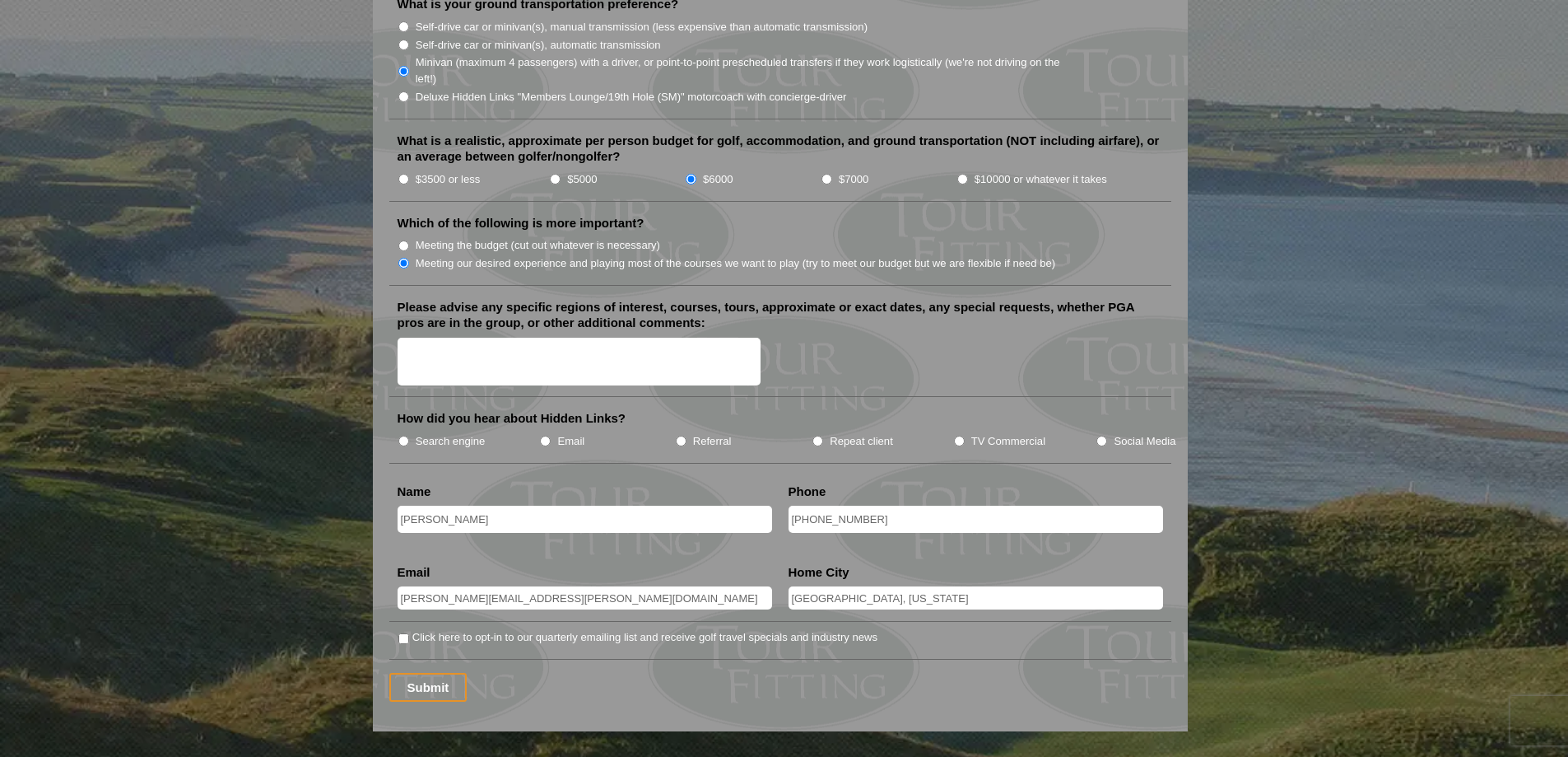
type input "[GEOGRAPHIC_DATA], [US_STATE]"
click at [681, 436] on input "Referral" at bounding box center [681, 441] width 11 height 11
radio input "true"
click at [1100, 436] on input "Social Media" at bounding box center [1101, 441] width 11 height 11
radio input "true"
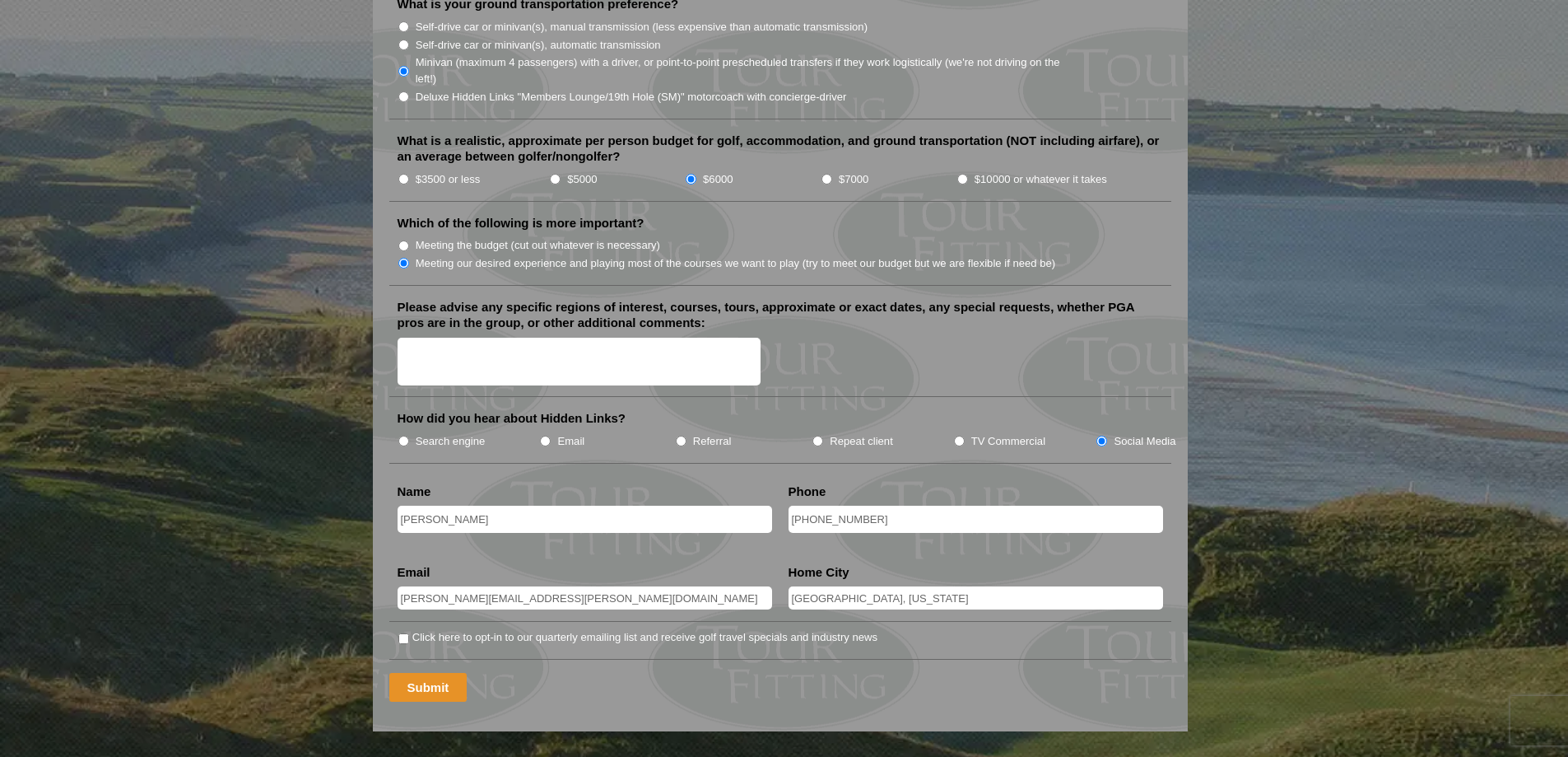
click at [427, 673] on input "Submit" at bounding box center [428, 688] width 78 height 29
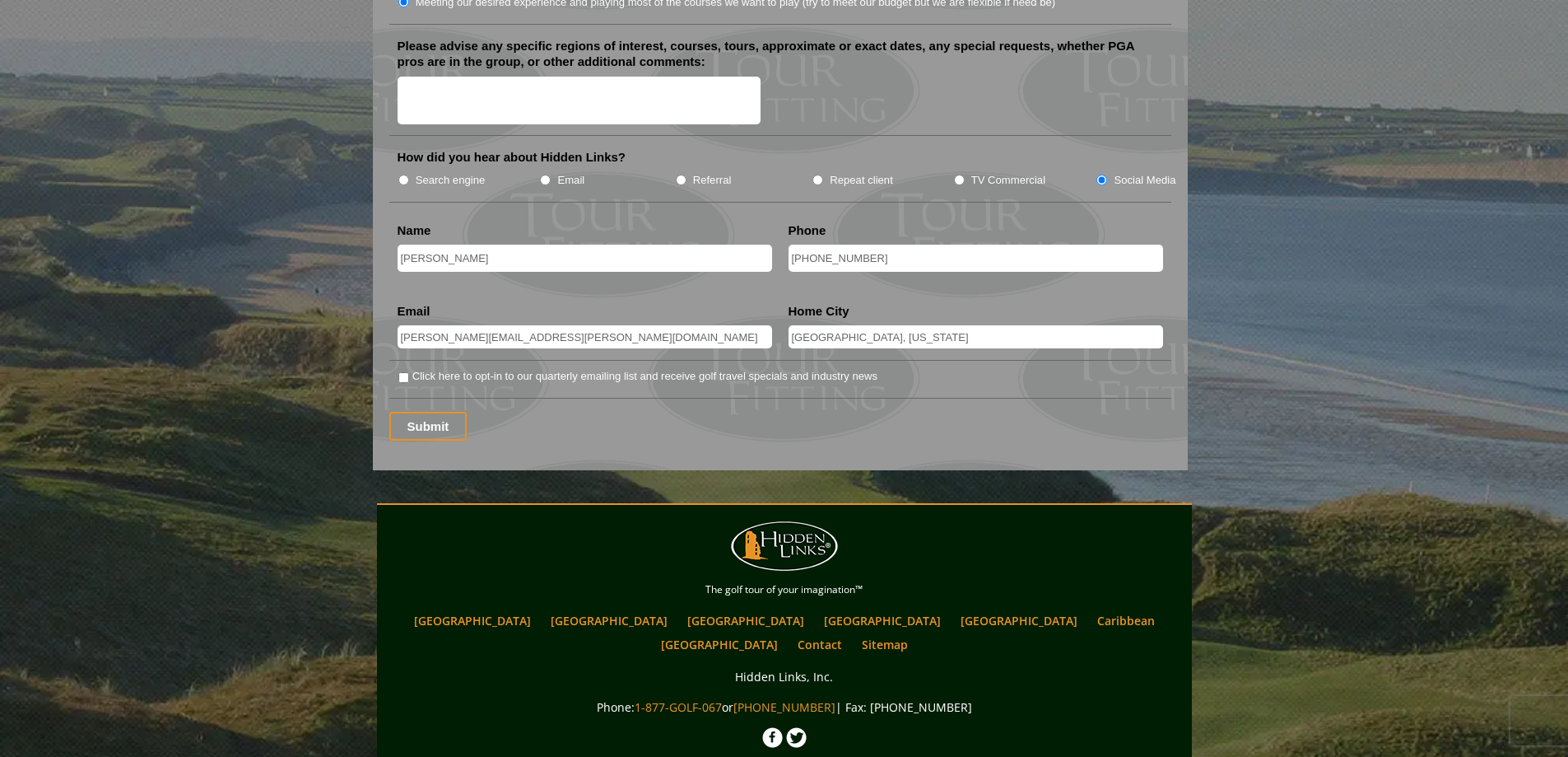
scroll to position [2141, 0]
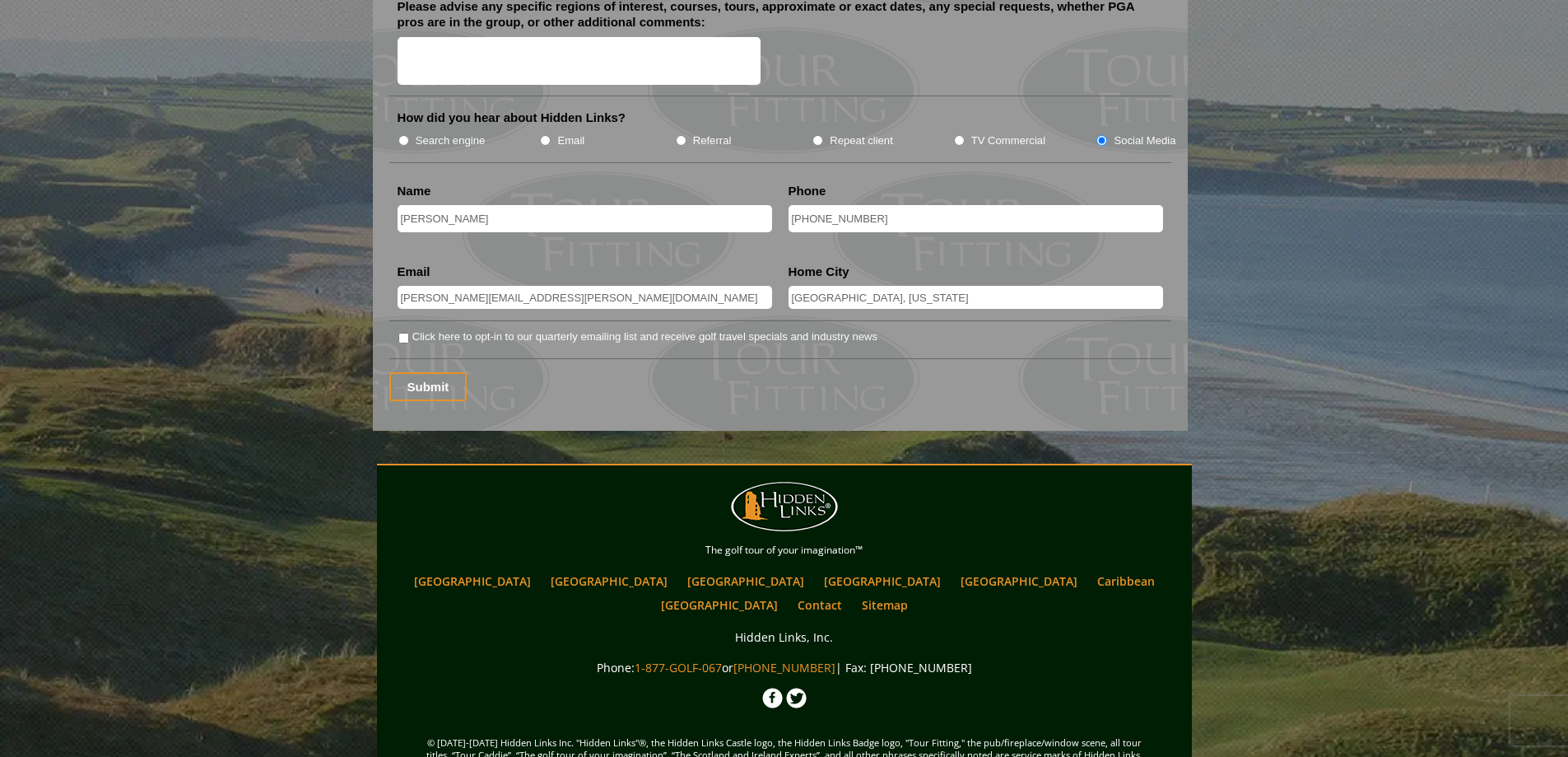
click at [623, 285] on input "[PERSON_NAME][EMAIL_ADDRESS][PERSON_NAME][DOMAIN_NAME]" at bounding box center [584, 296] width 375 height 23
click at [406, 333] on input "Click here to opt-in to our quarterly emailing list and receive golf travel spe…" at bounding box center [404, 338] width 11 height 11
checkbox input "true"
click at [421, 372] on input "Submit" at bounding box center [428, 387] width 78 height 29
